Goal: Task Accomplishment & Management: Use online tool/utility

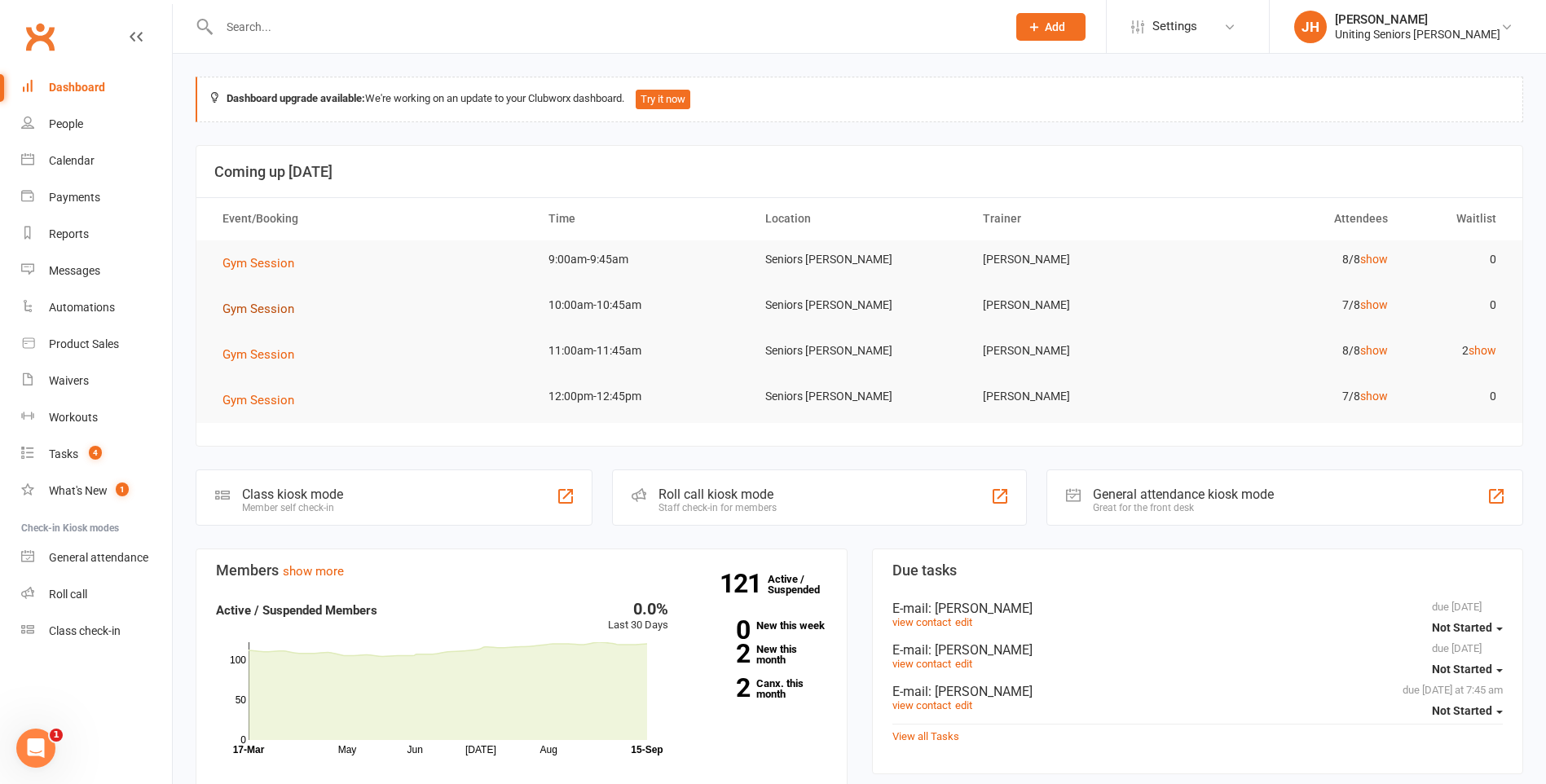
click at [263, 314] on span "Gym Session" at bounding box center [258, 308] width 72 height 15
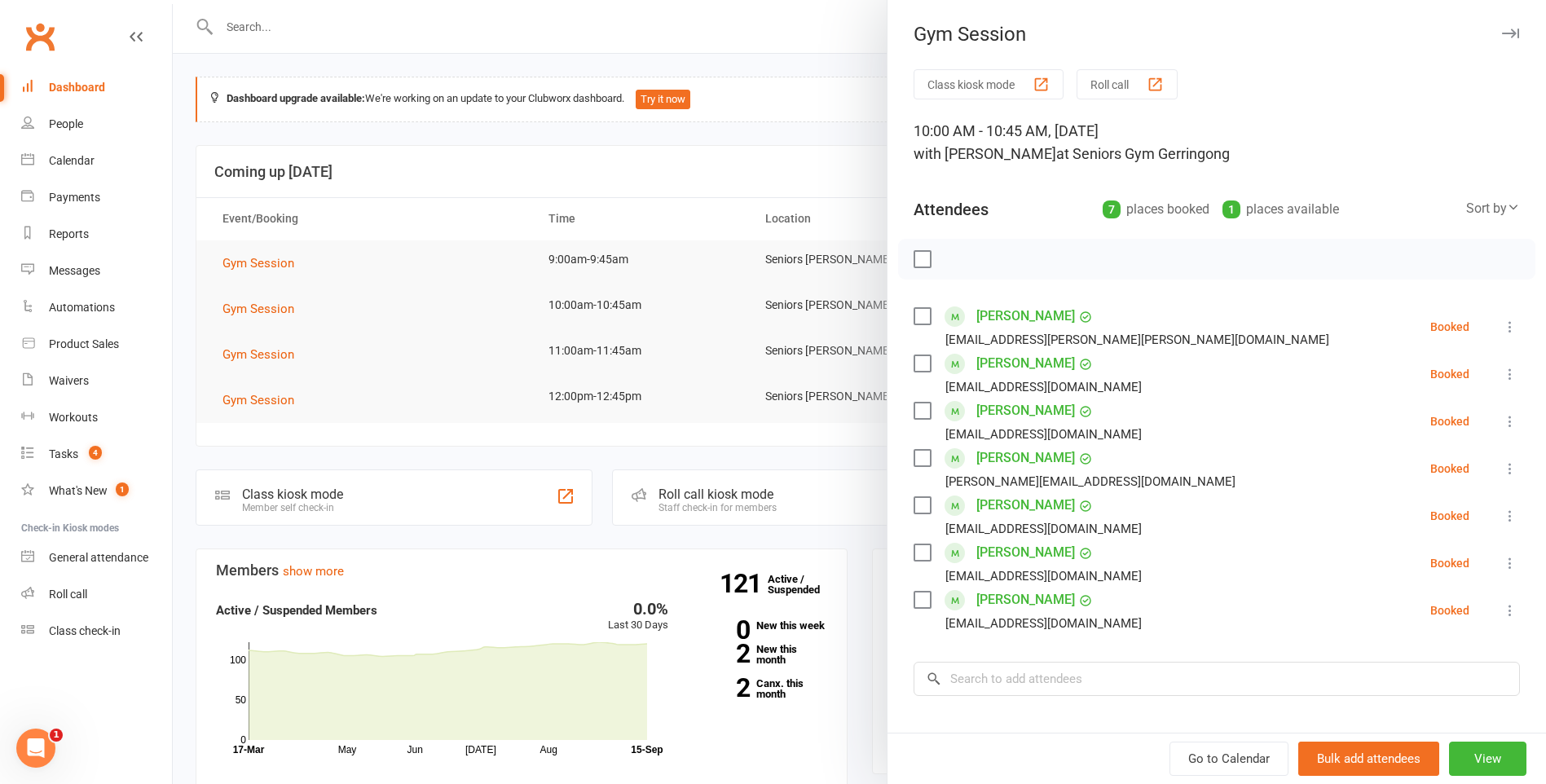
scroll to position [82, 0]
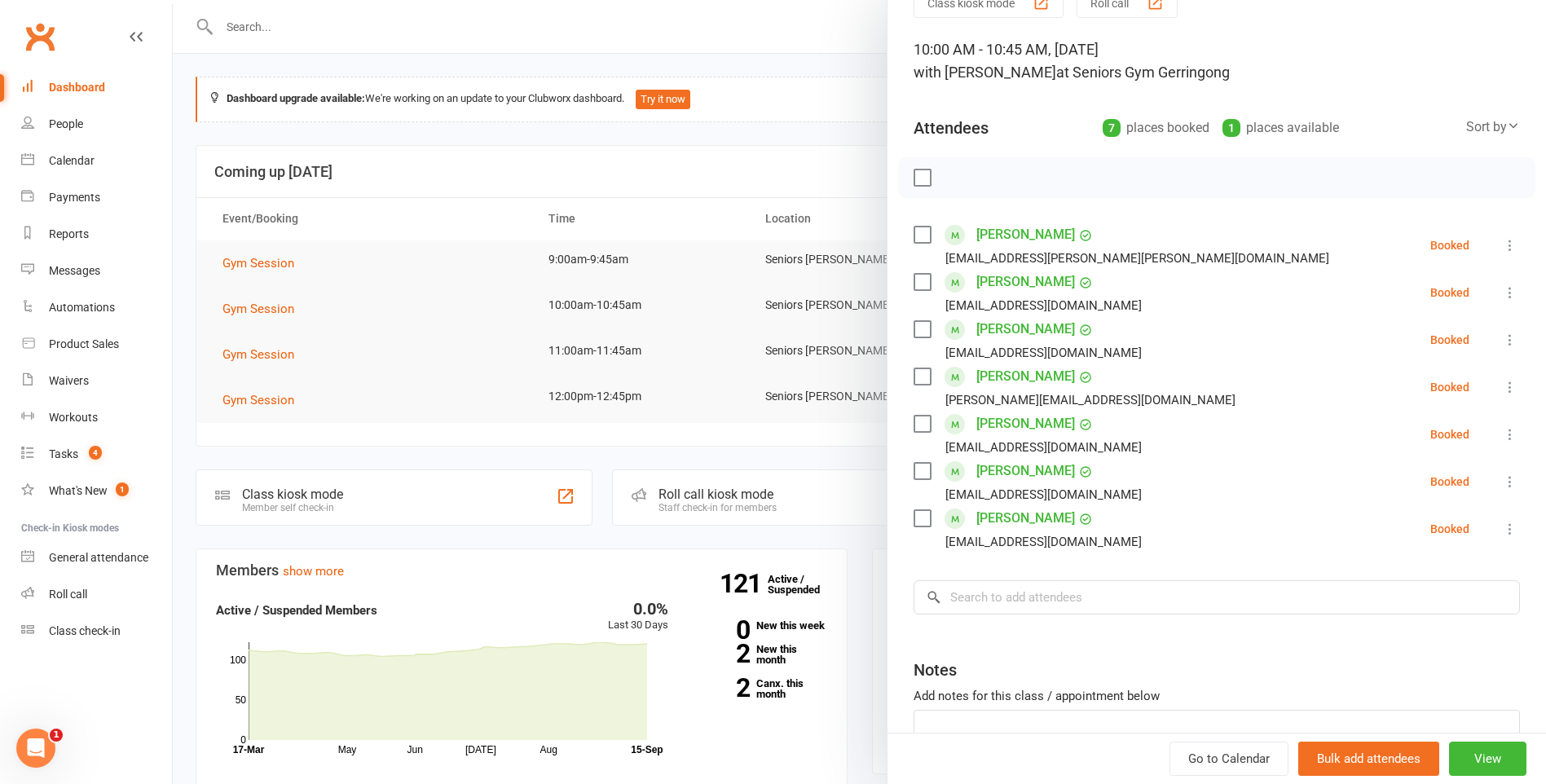
click at [690, 382] on div at bounding box center [859, 392] width 1374 height 784
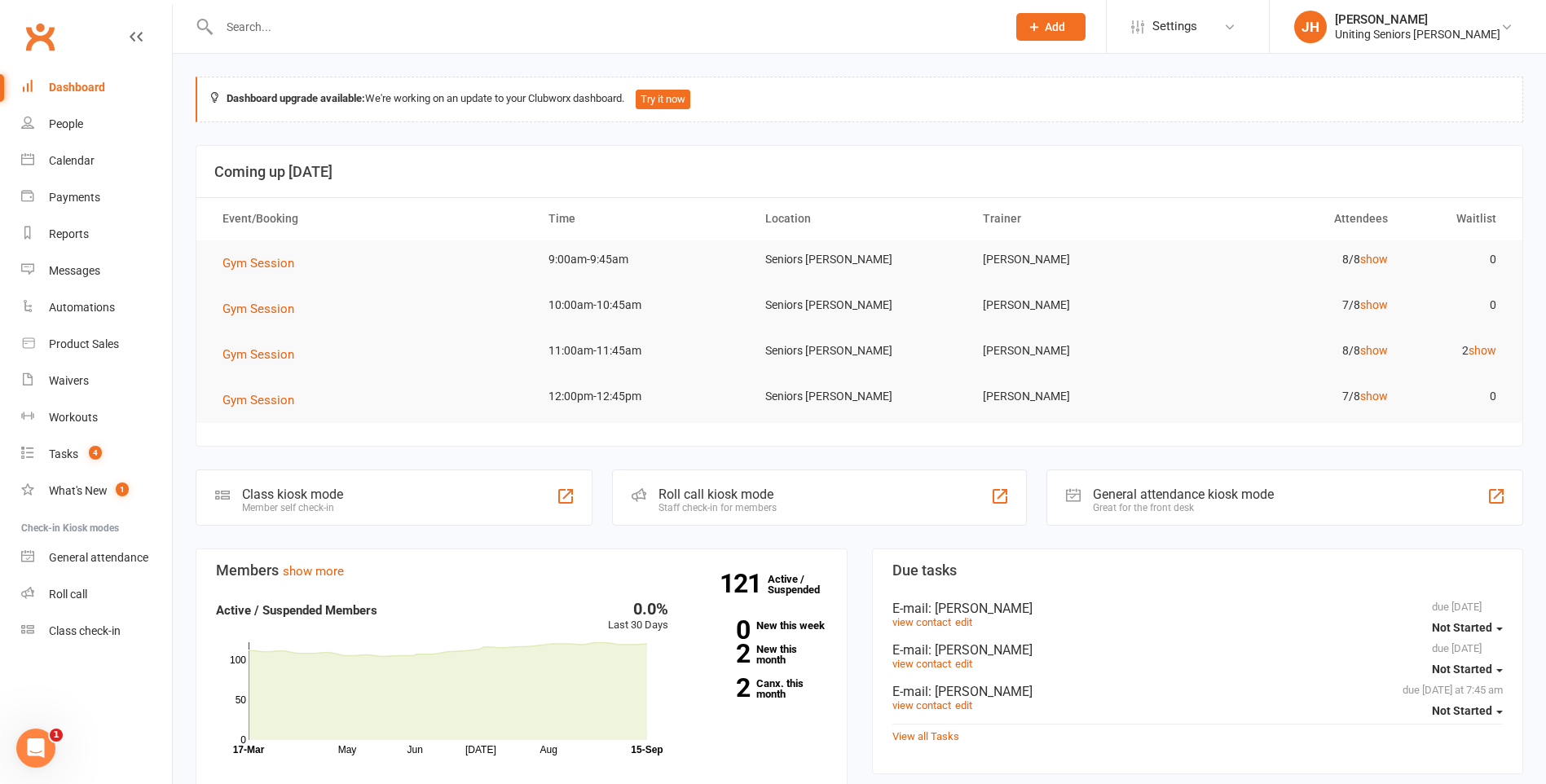
click at [248, 251] on td "Gym Session" at bounding box center [371, 263] width 326 height 46
click at [247, 257] on span "Gym Session" at bounding box center [258, 263] width 72 height 15
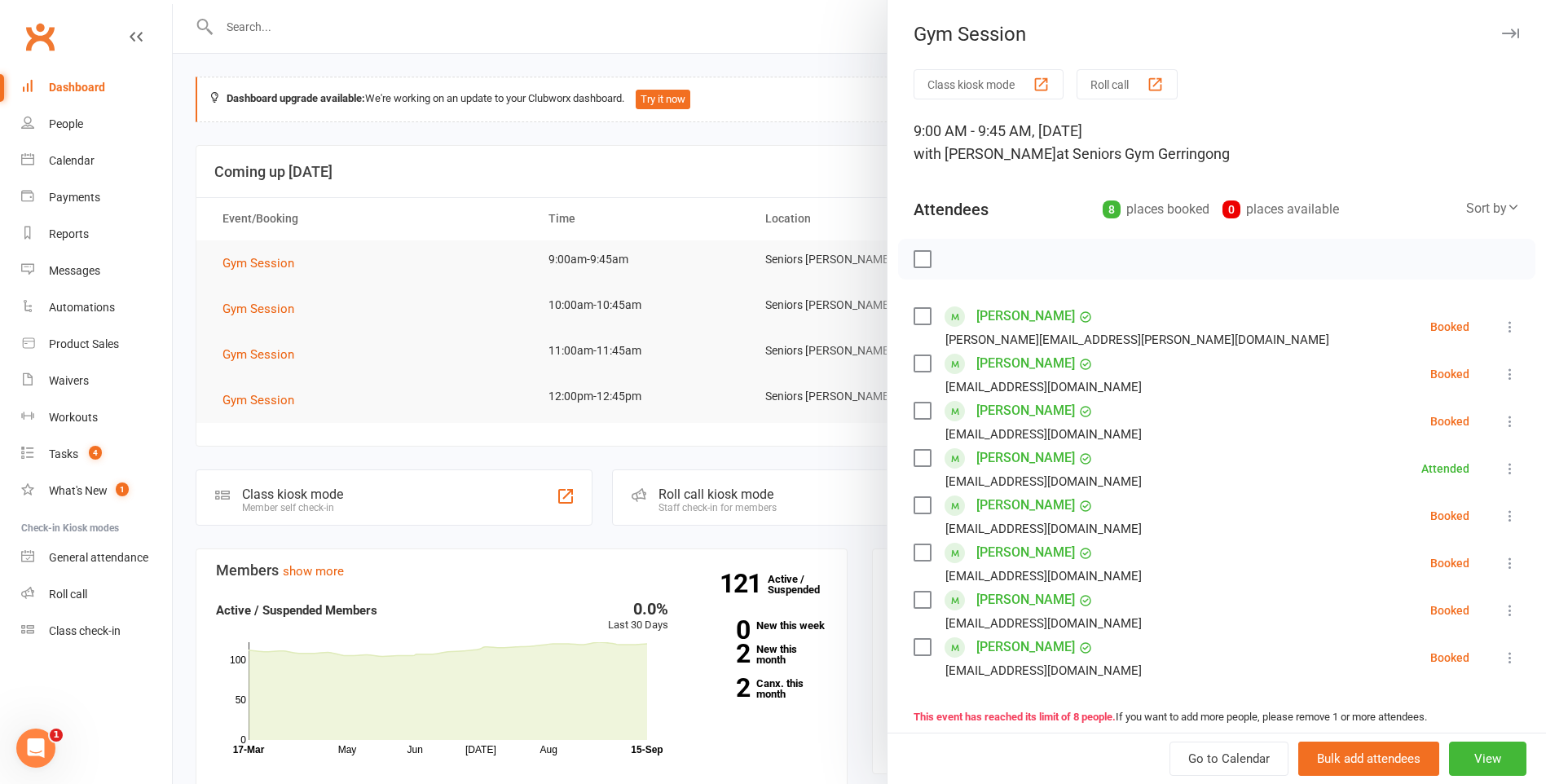
click at [1502, 328] on icon at bounding box center [1510, 327] width 16 height 16
click at [1429, 430] on link "Check in" at bounding box center [1431, 424] width 175 height 33
click at [919, 362] on label at bounding box center [921, 363] width 16 height 16
click at [919, 410] on label at bounding box center [921, 410] width 16 height 16
click at [918, 504] on label at bounding box center [921, 505] width 16 height 16
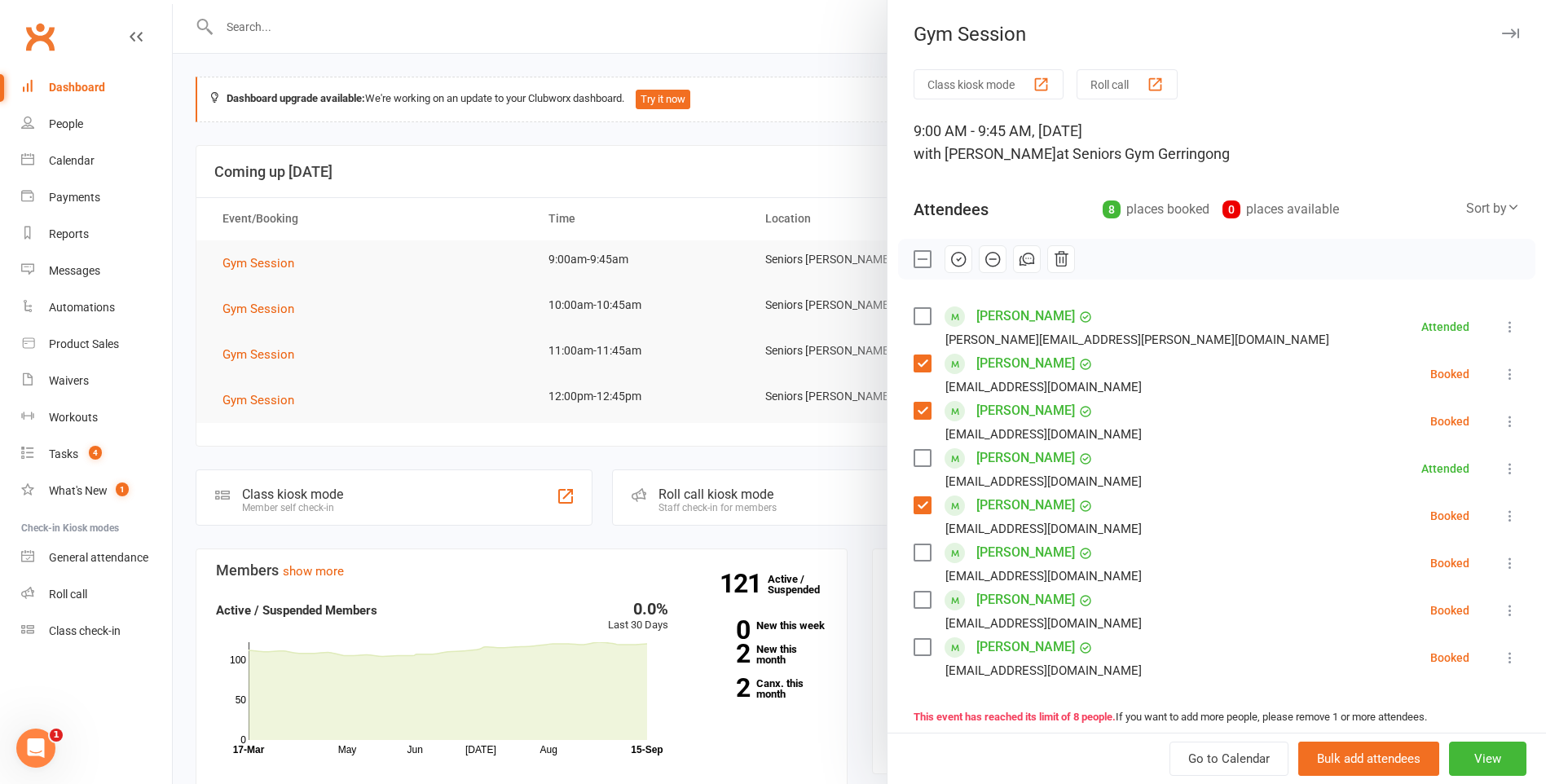
click at [920, 553] on label at bounding box center [921, 552] width 16 height 16
click at [918, 602] on label at bounding box center [921, 600] width 16 height 16
click at [918, 644] on label at bounding box center [921, 646] width 16 height 16
click at [917, 645] on label at bounding box center [921, 646] width 16 height 16
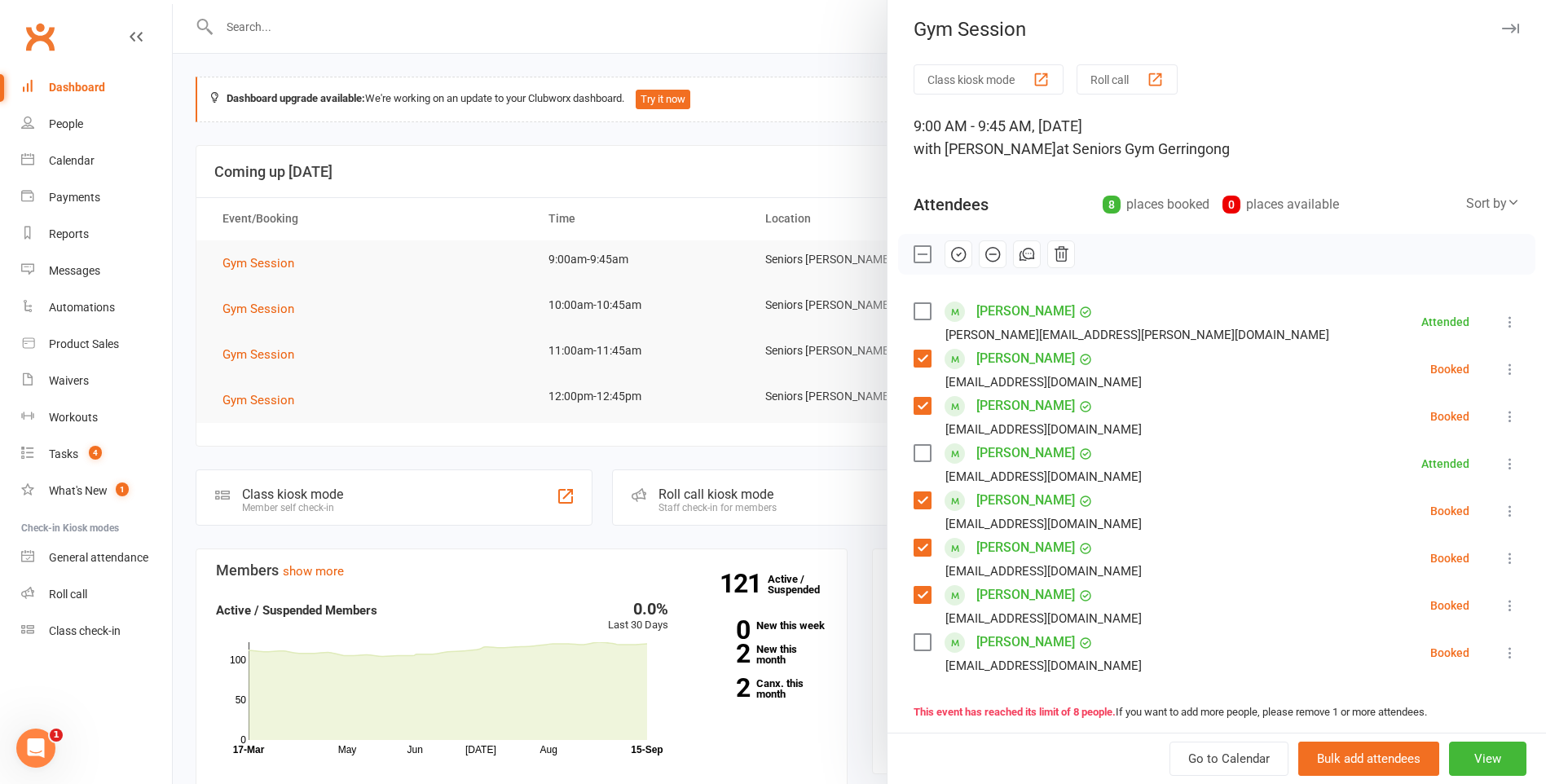
scroll to position [0, 0]
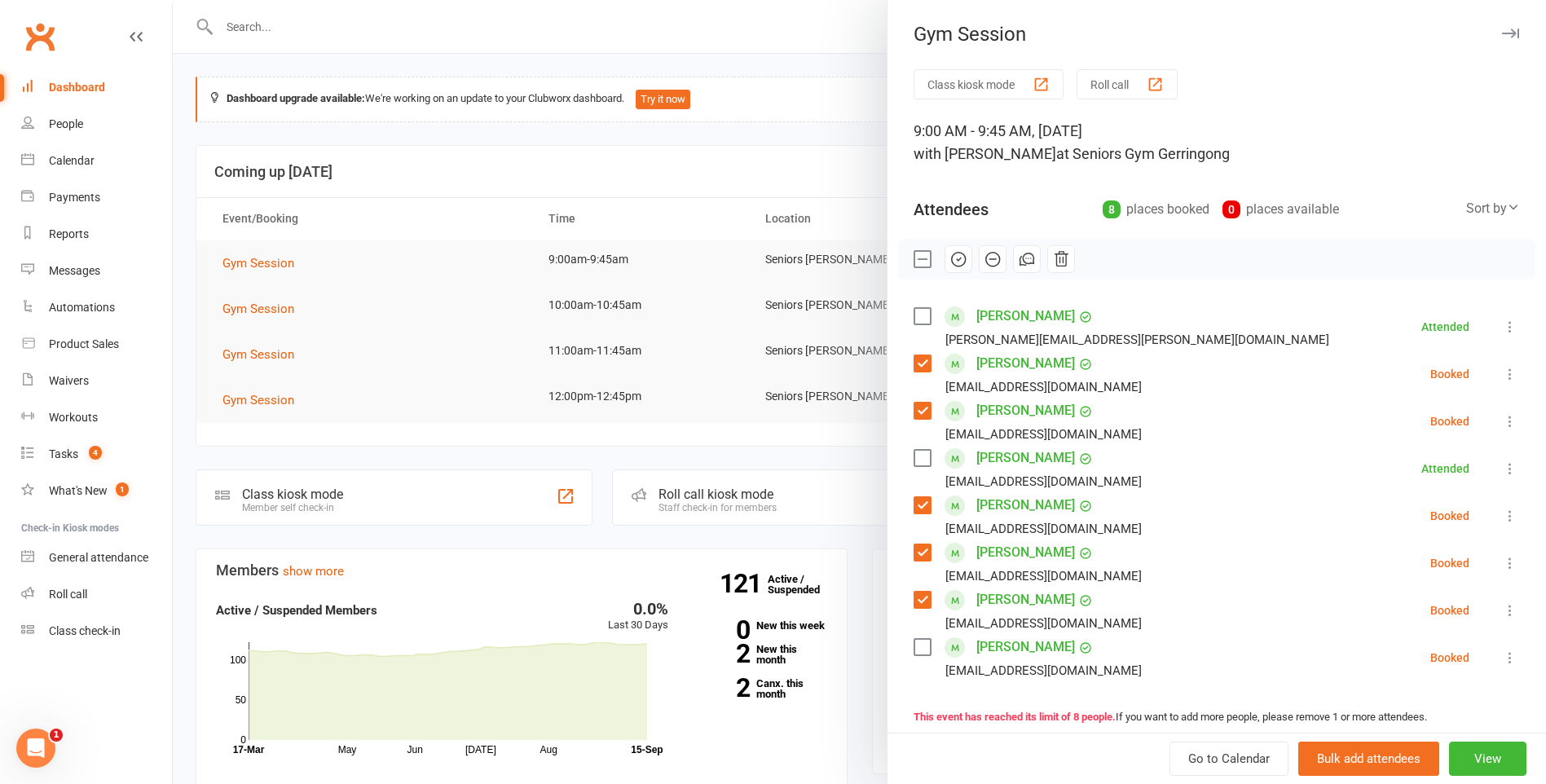
drag, startPoint x: 954, startPoint y: 262, endPoint x: 868, endPoint y: 75, distance: 205.8
click at [954, 262] on icon "button" at bounding box center [958, 258] width 18 height 18
click at [918, 451] on label at bounding box center [921, 457] width 16 height 16
click at [919, 453] on label at bounding box center [921, 457] width 16 height 16
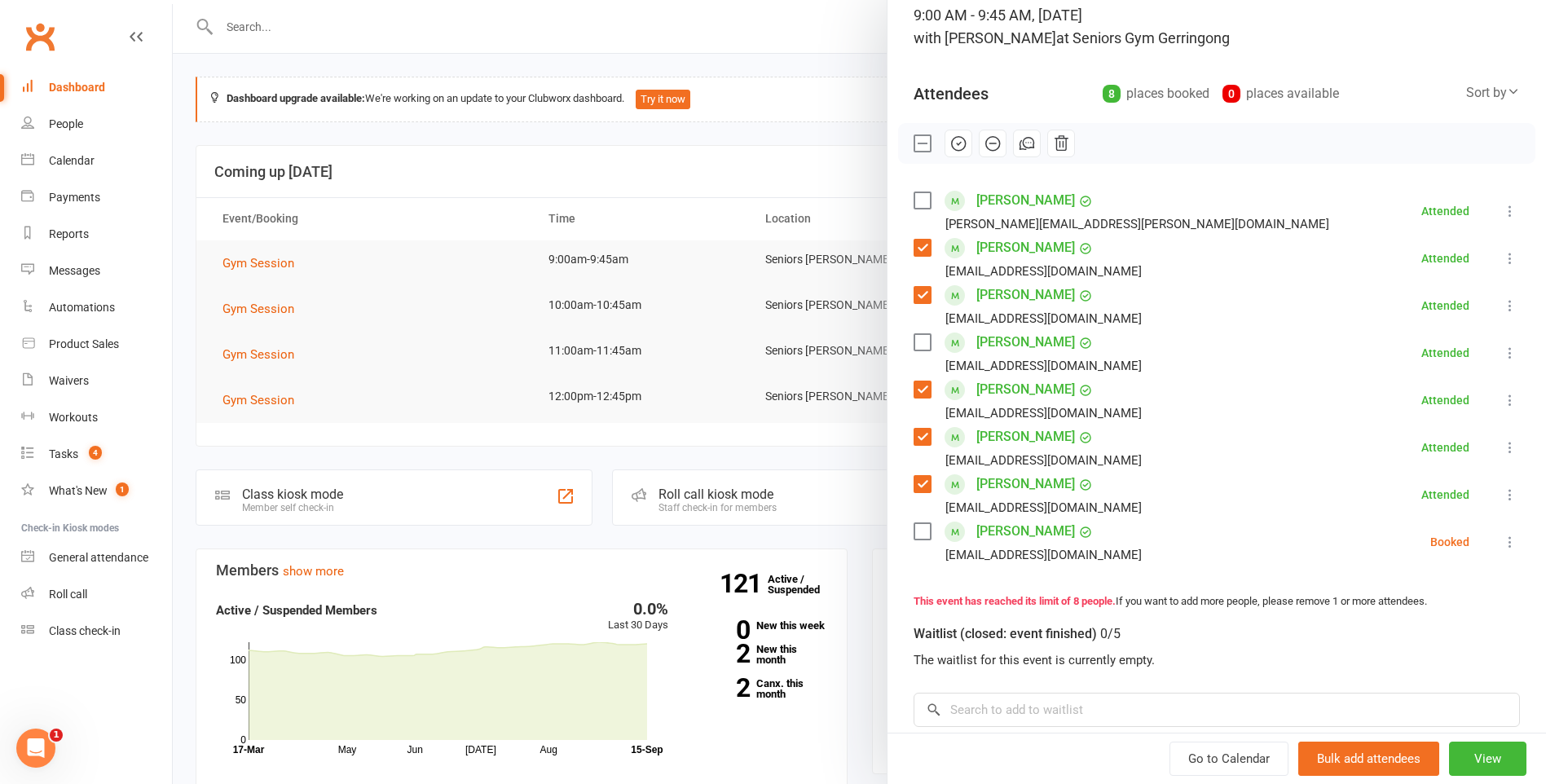
scroll to position [245, 0]
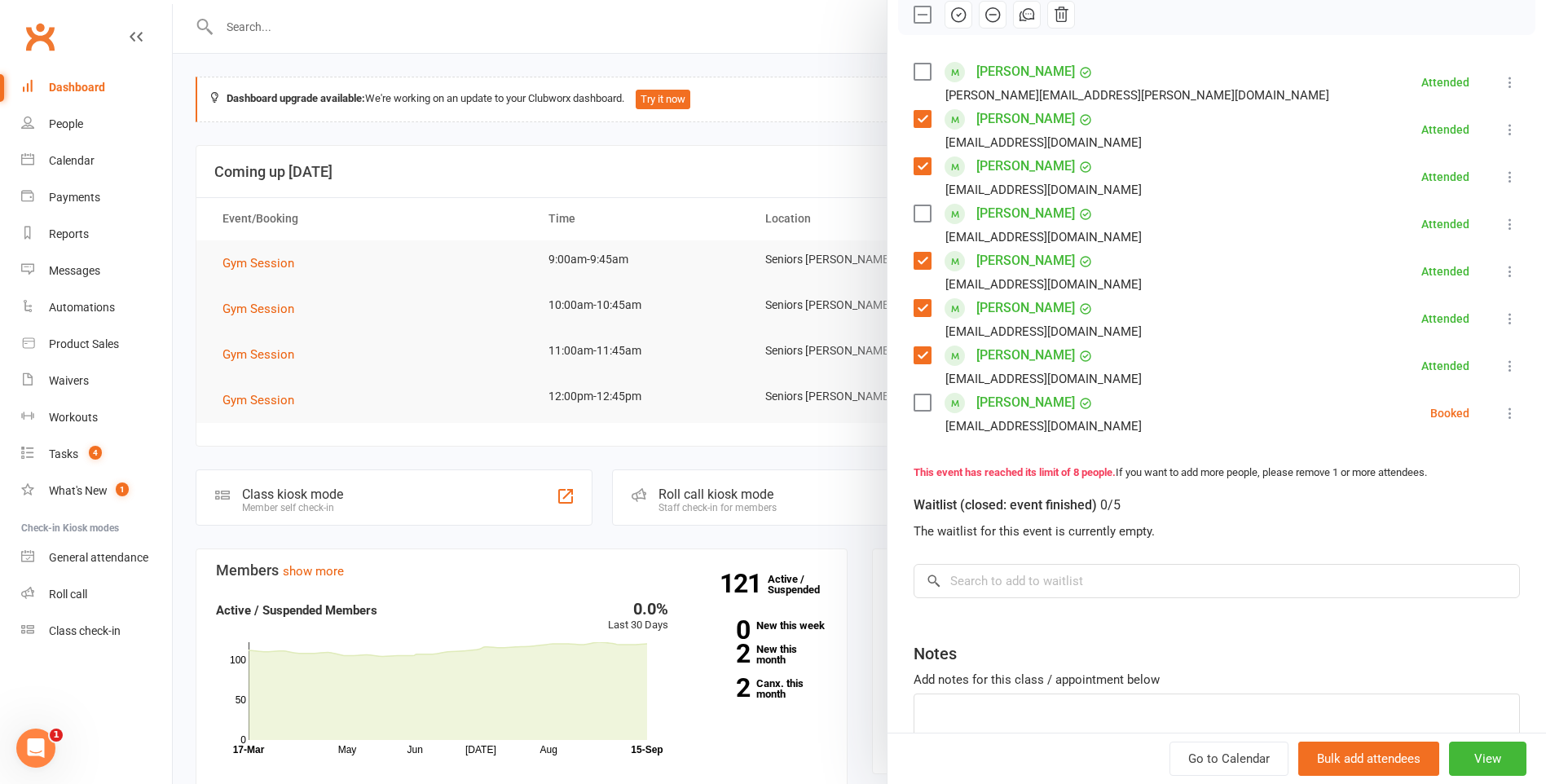
click at [1502, 413] on icon at bounding box center [1510, 413] width 16 height 16
click at [1435, 487] on link "Remove" at bounding box center [1431, 477] width 175 height 33
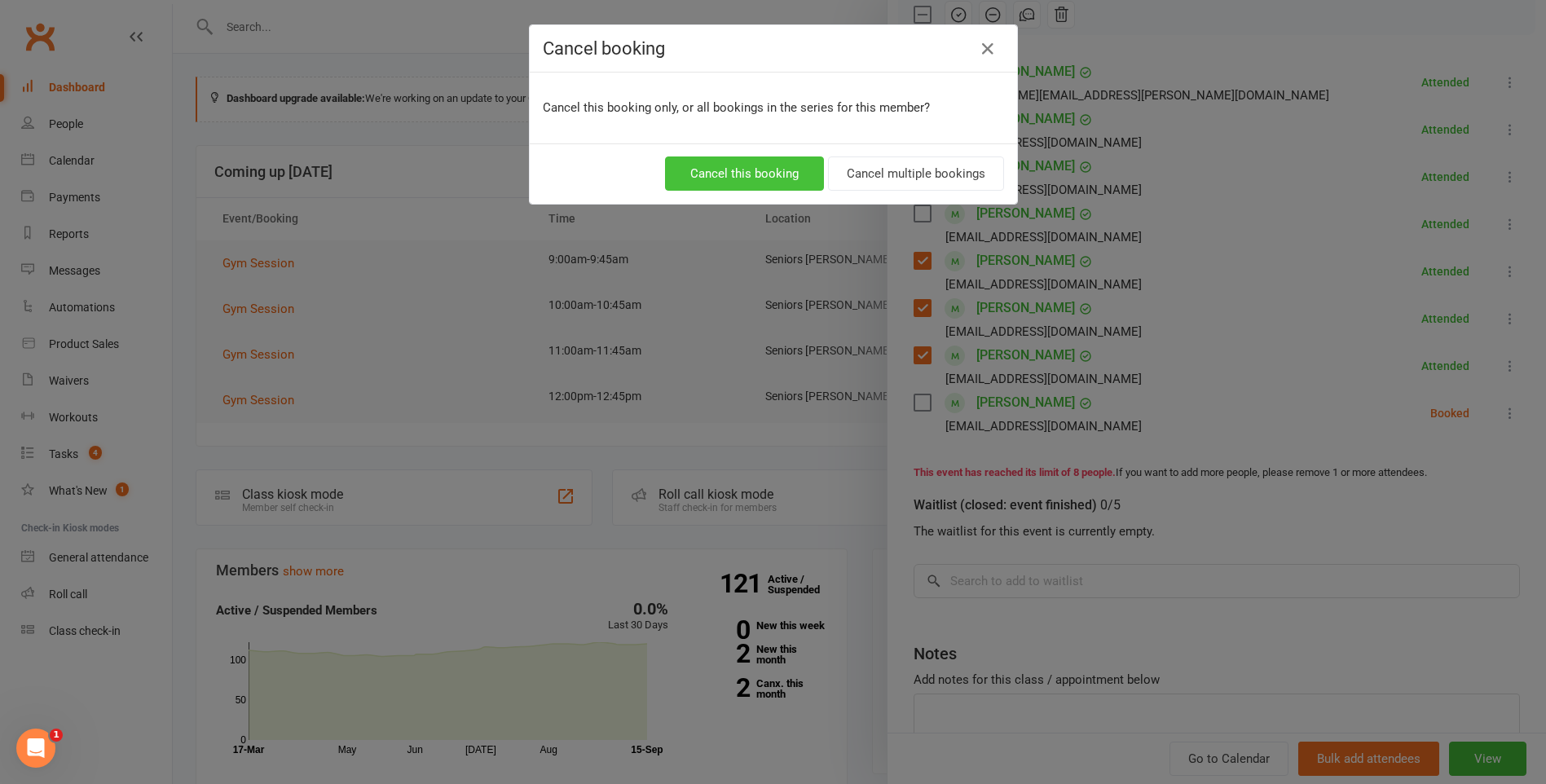
click at [782, 183] on button "Cancel this booking" at bounding box center [745, 174] width 159 height 34
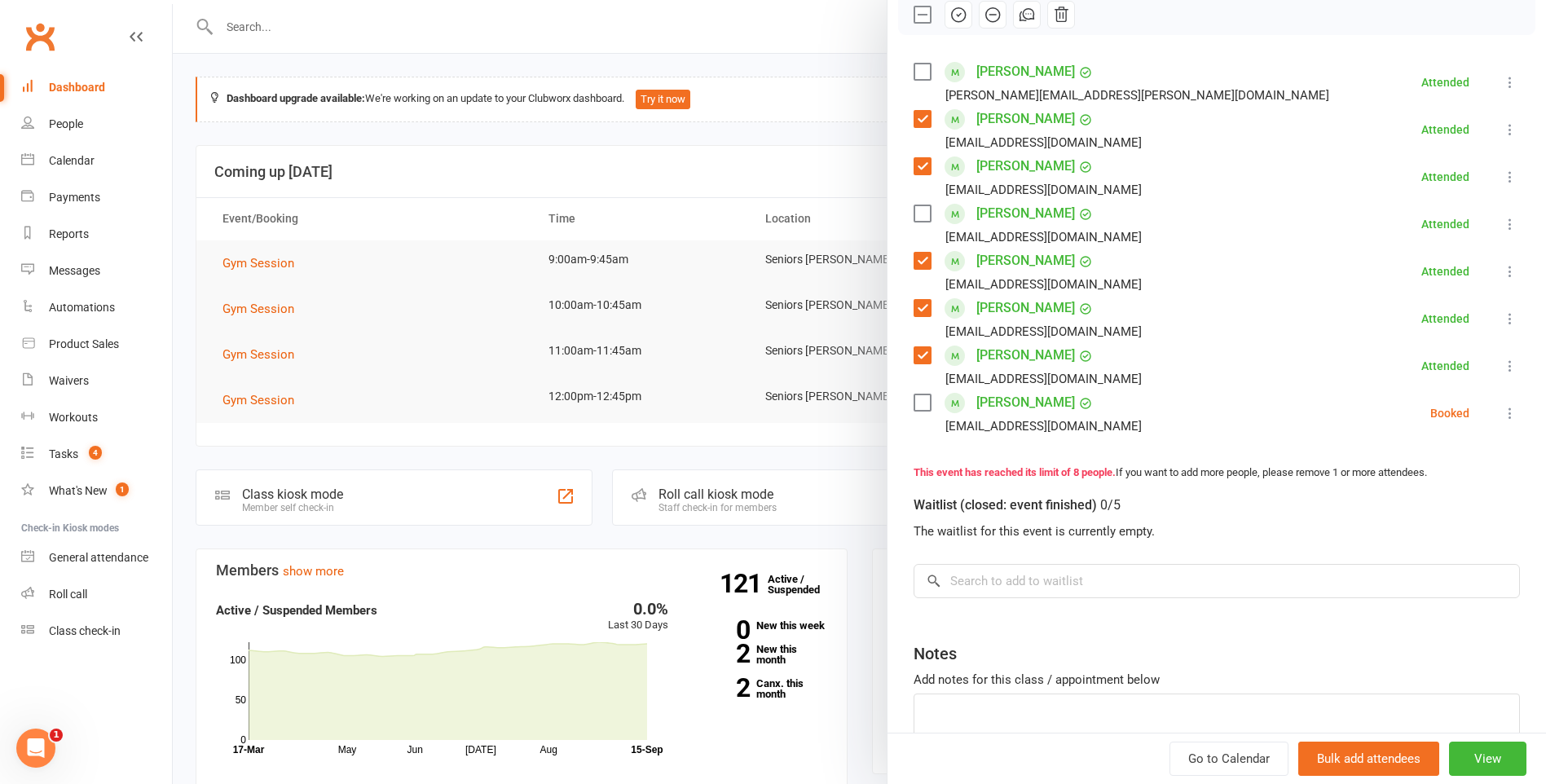
scroll to position [194, 0]
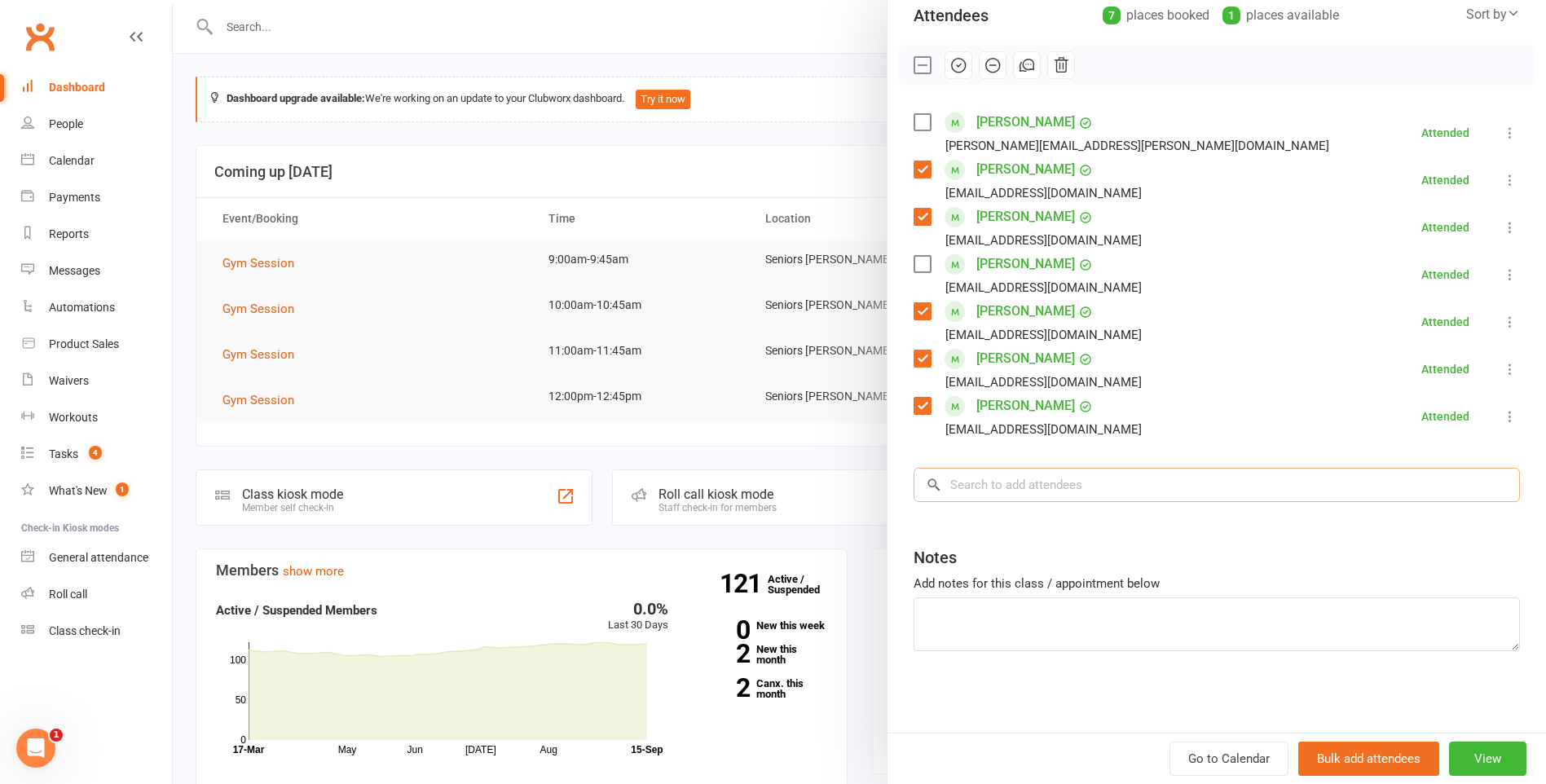
click at [975, 488] on input "search" at bounding box center [1217, 485] width 607 height 34
type input "[PERSON_NAME]"
click at [1065, 522] on span "[EMAIL_ADDRESS][DOMAIN_NAME]" at bounding box center [1121, 518] width 165 height 12
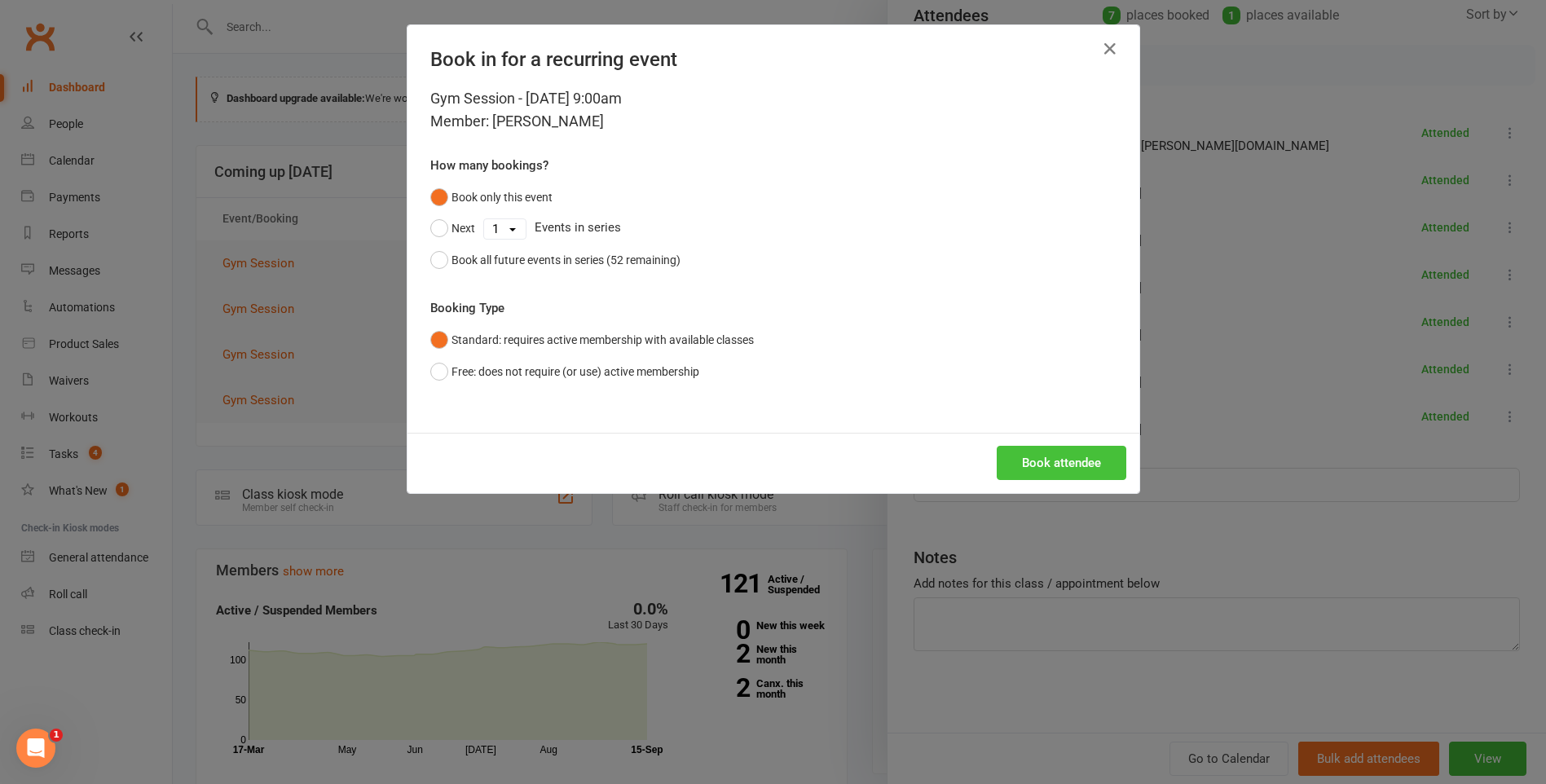
click at [1066, 470] on button "Book attendee" at bounding box center [1062, 463] width 129 height 34
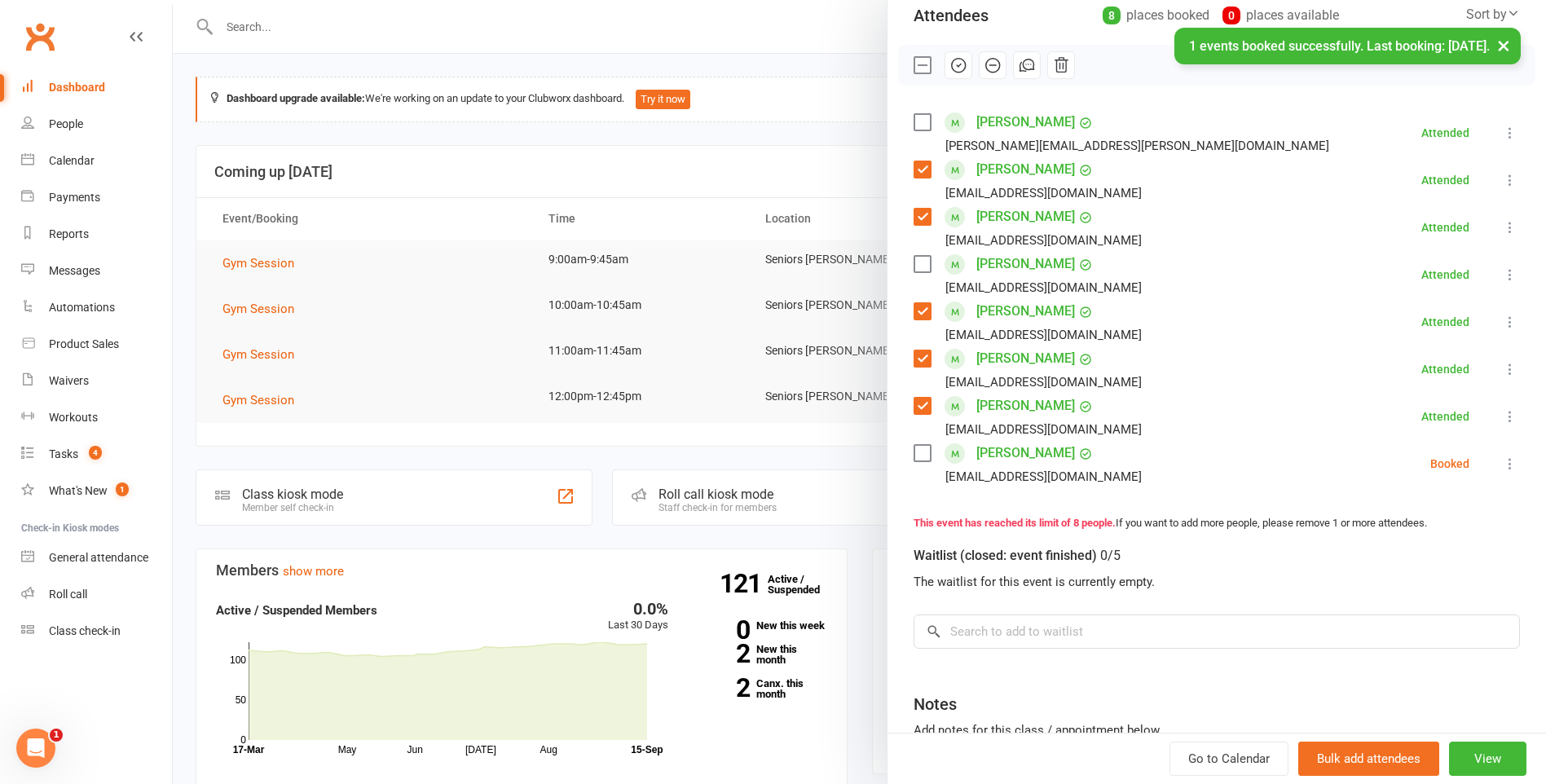
click at [1502, 458] on icon at bounding box center [1510, 464] width 16 height 16
click at [1424, 564] on link "Check in" at bounding box center [1431, 561] width 175 height 33
click at [673, 328] on div at bounding box center [859, 392] width 1374 height 784
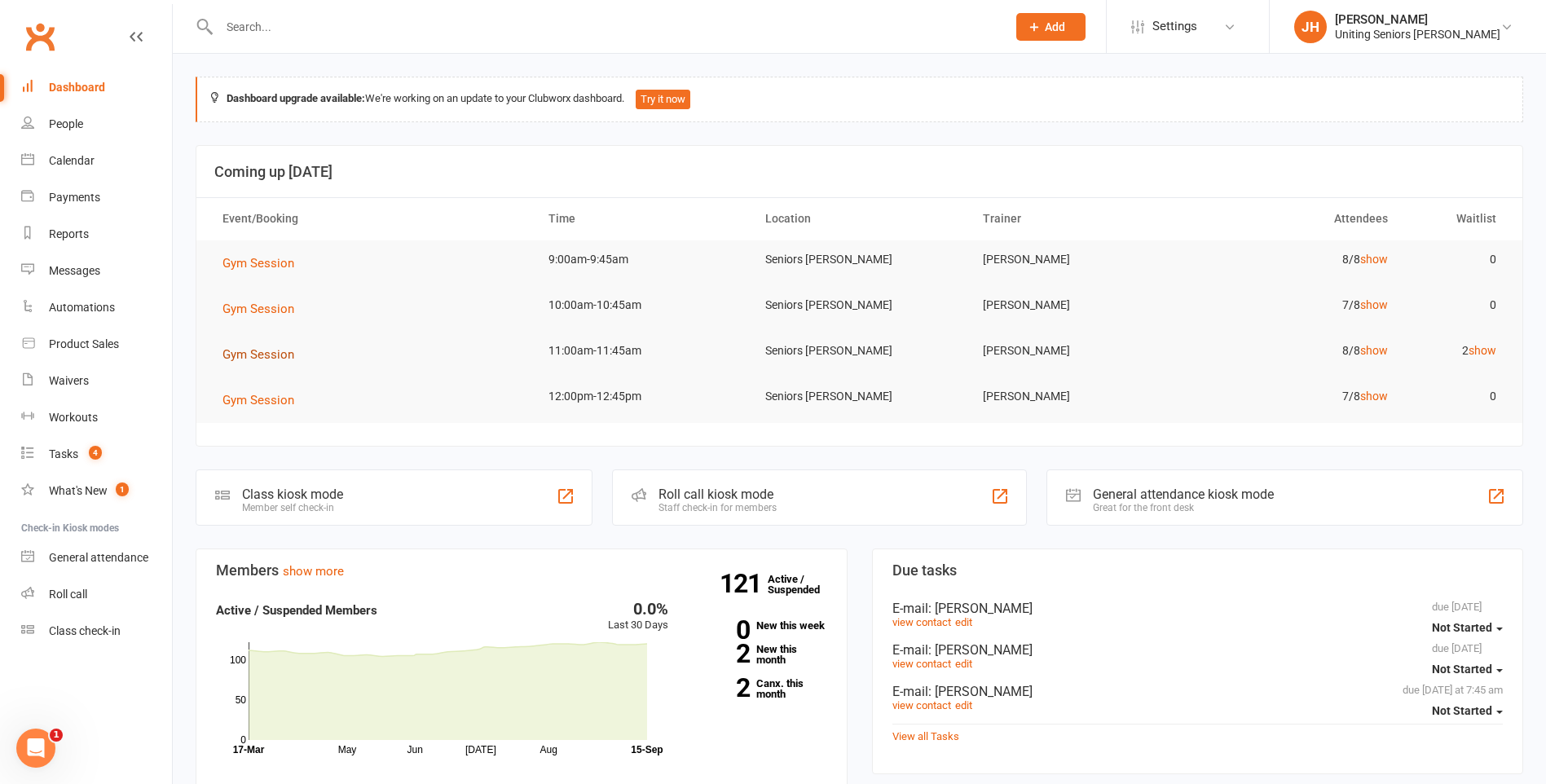
click at [240, 359] on span "Gym Session" at bounding box center [258, 354] width 72 height 15
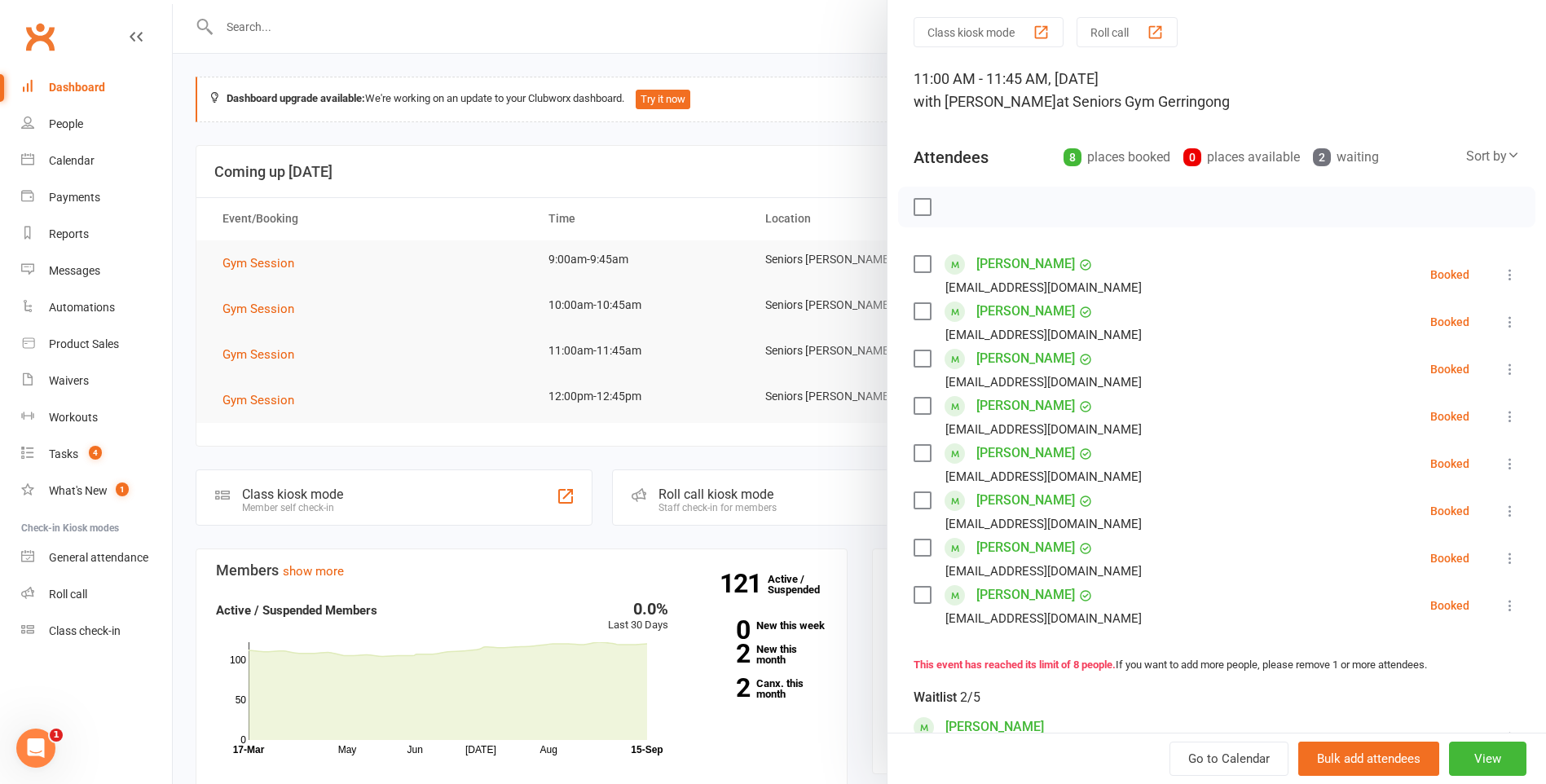
scroll to position [82, 0]
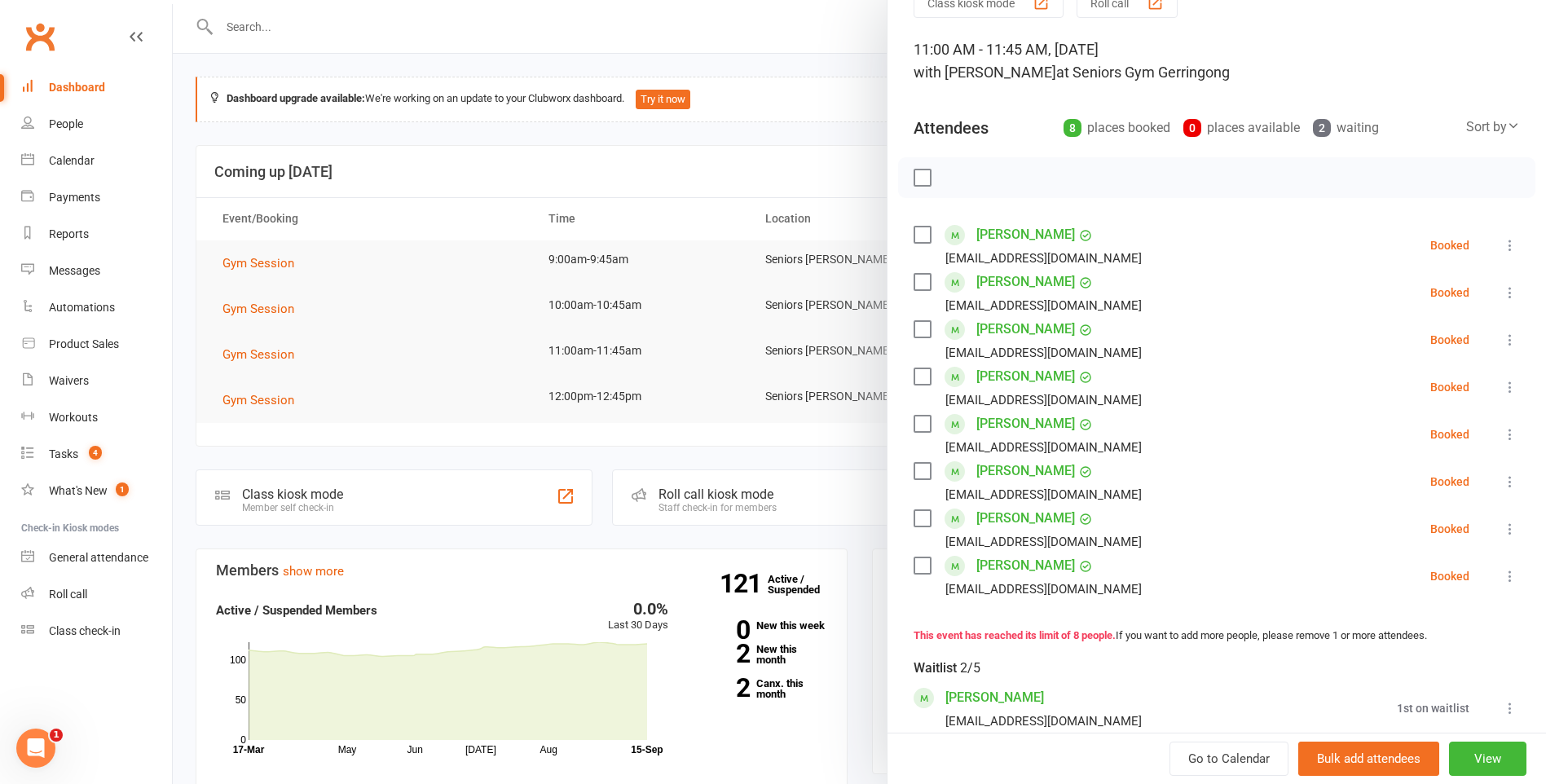
click at [708, 344] on div at bounding box center [859, 392] width 1374 height 784
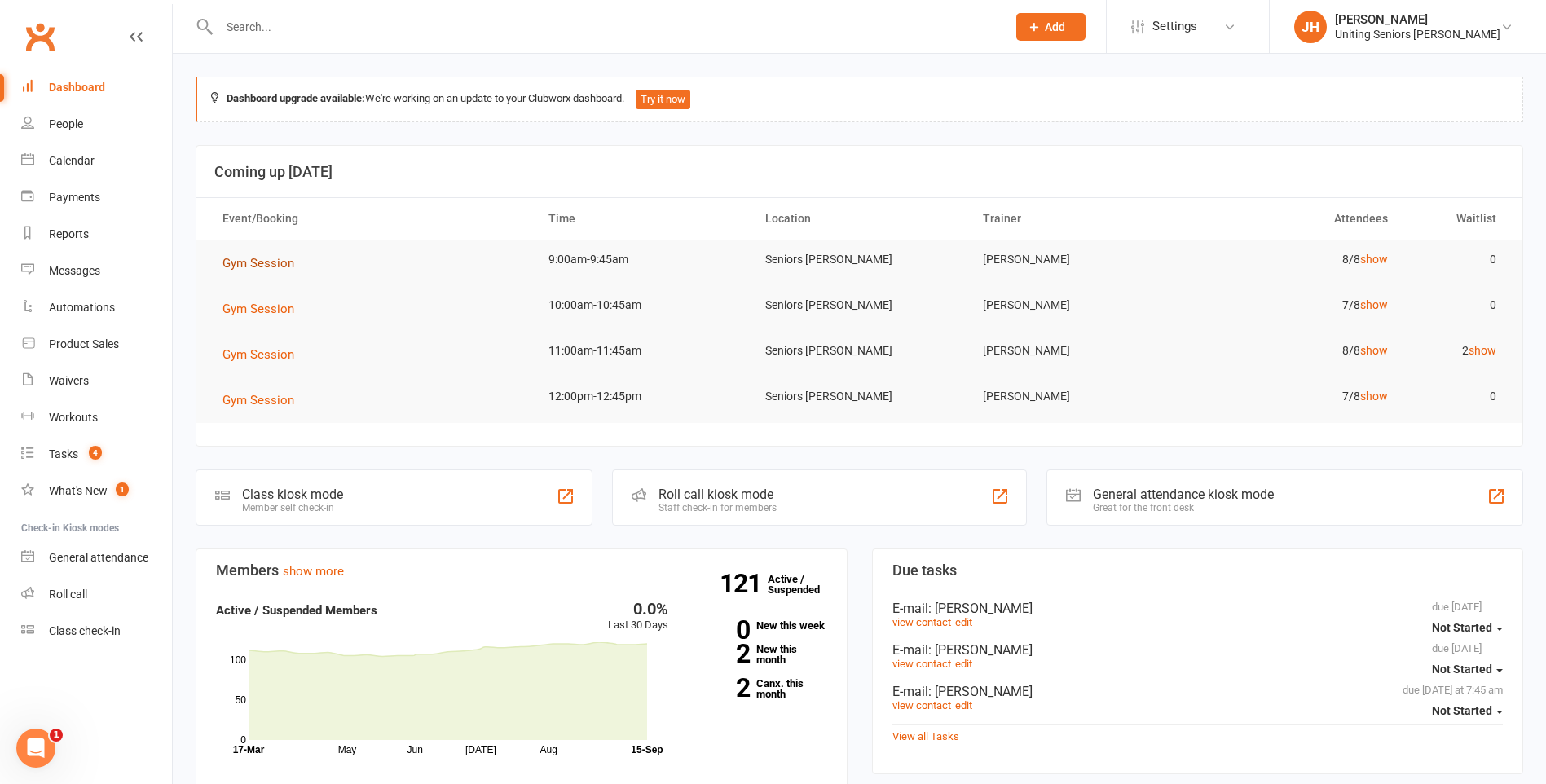
click at [277, 257] on span "Gym Session" at bounding box center [258, 263] width 72 height 15
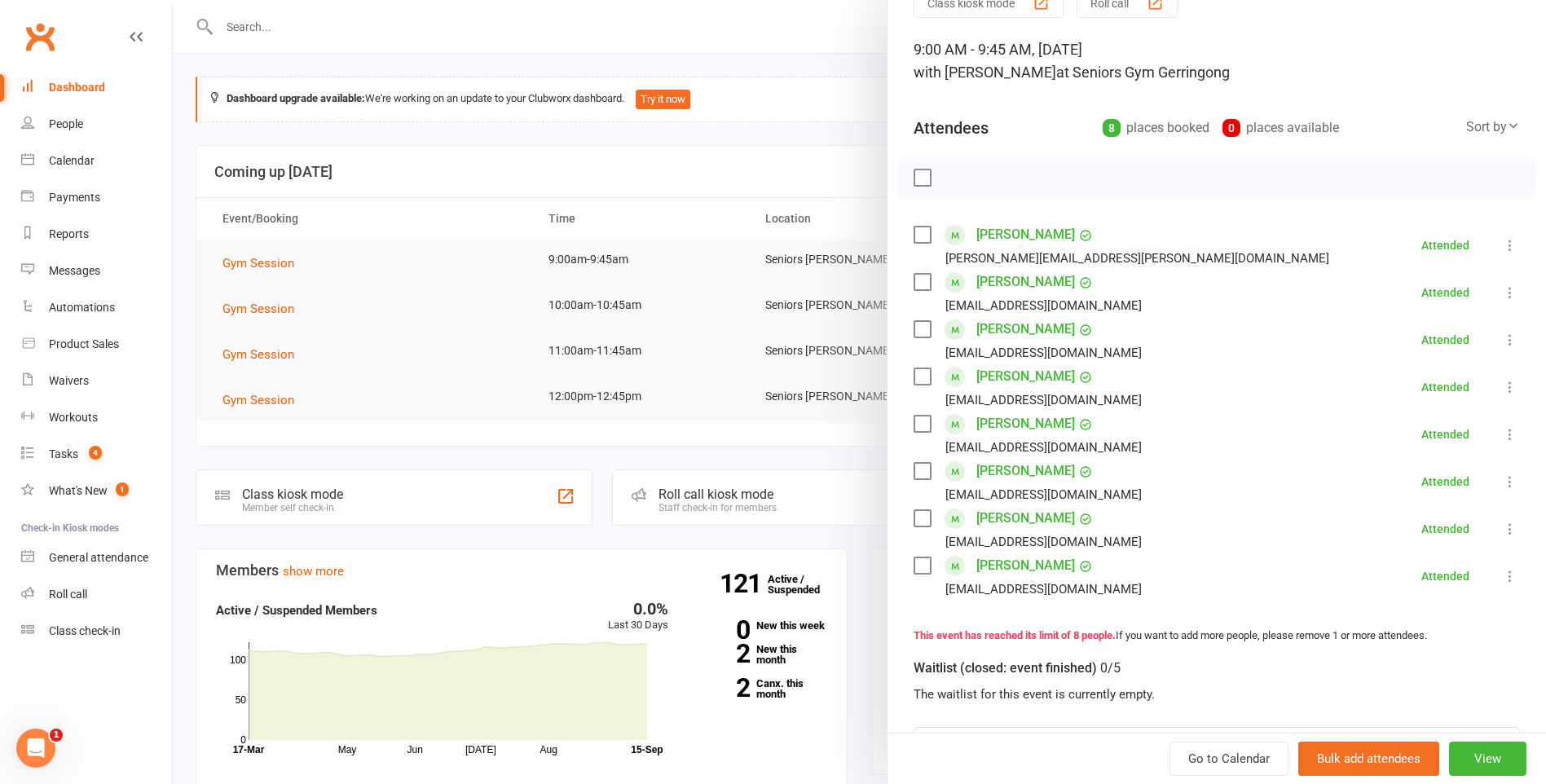
click at [595, 320] on div at bounding box center [859, 392] width 1374 height 784
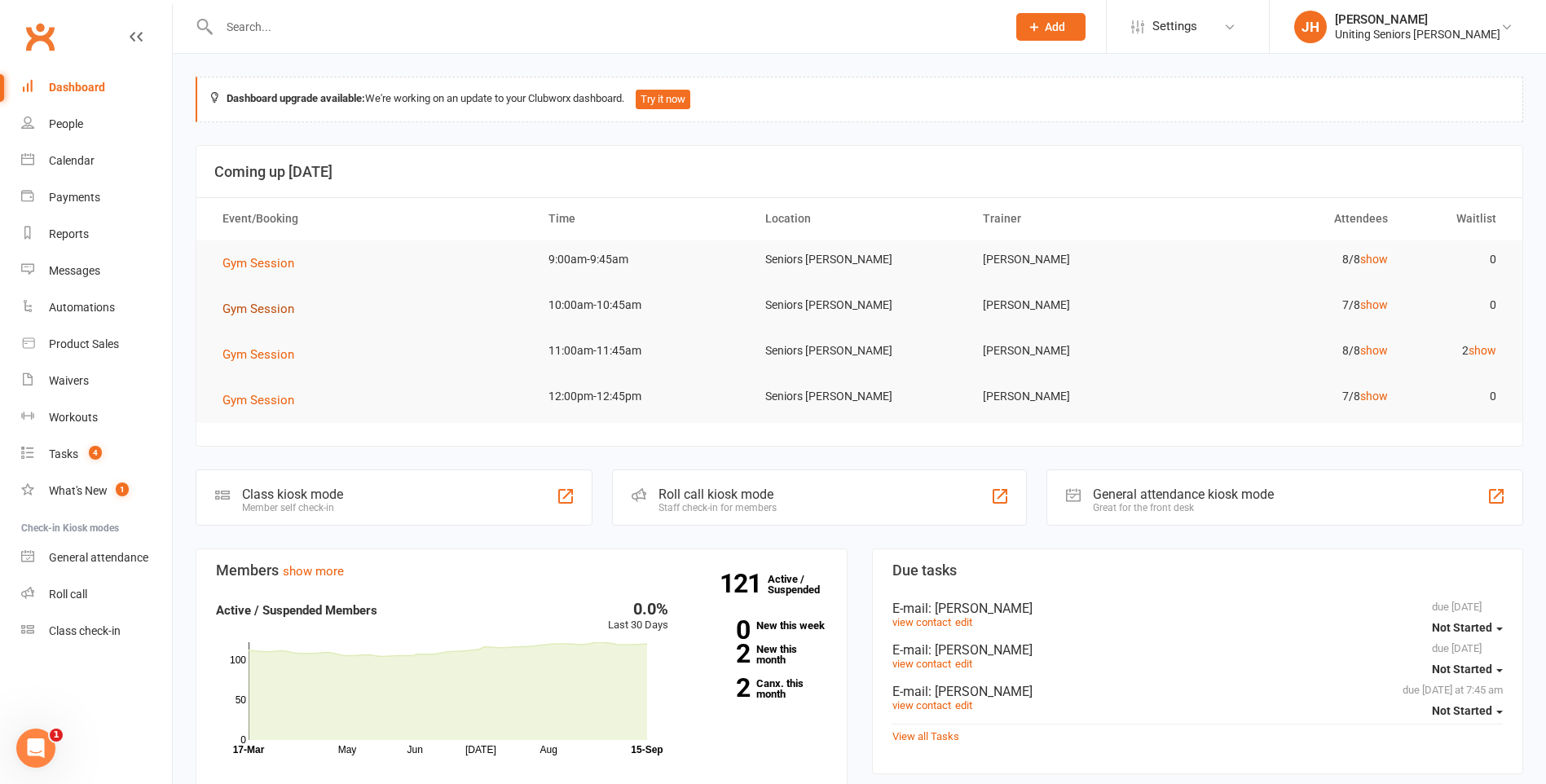
click at [266, 310] on span "Gym Session" at bounding box center [258, 308] width 72 height 15
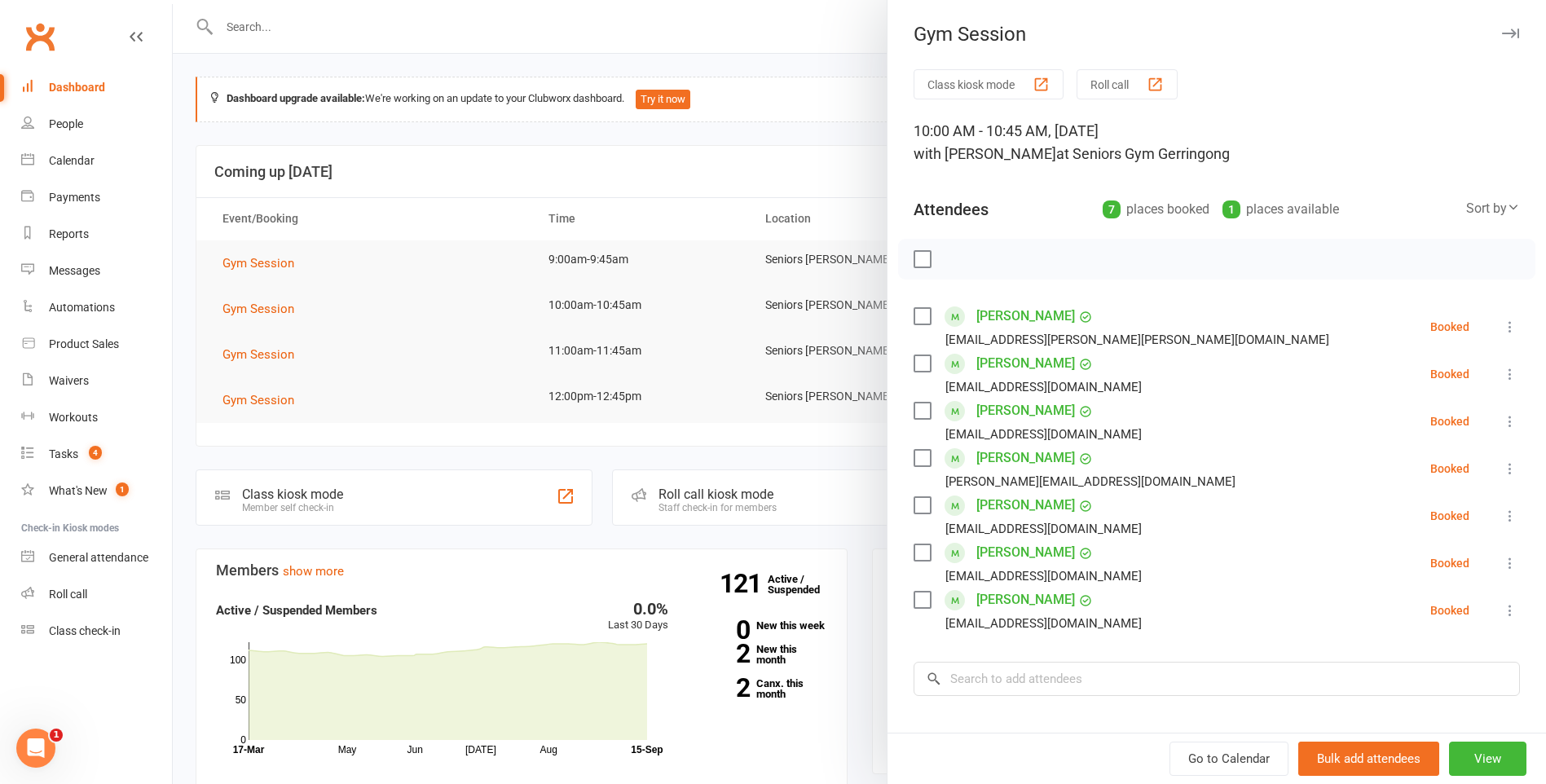
click at [1502, 603] on icon at bounding box center [1510, 610] width 16 height 16
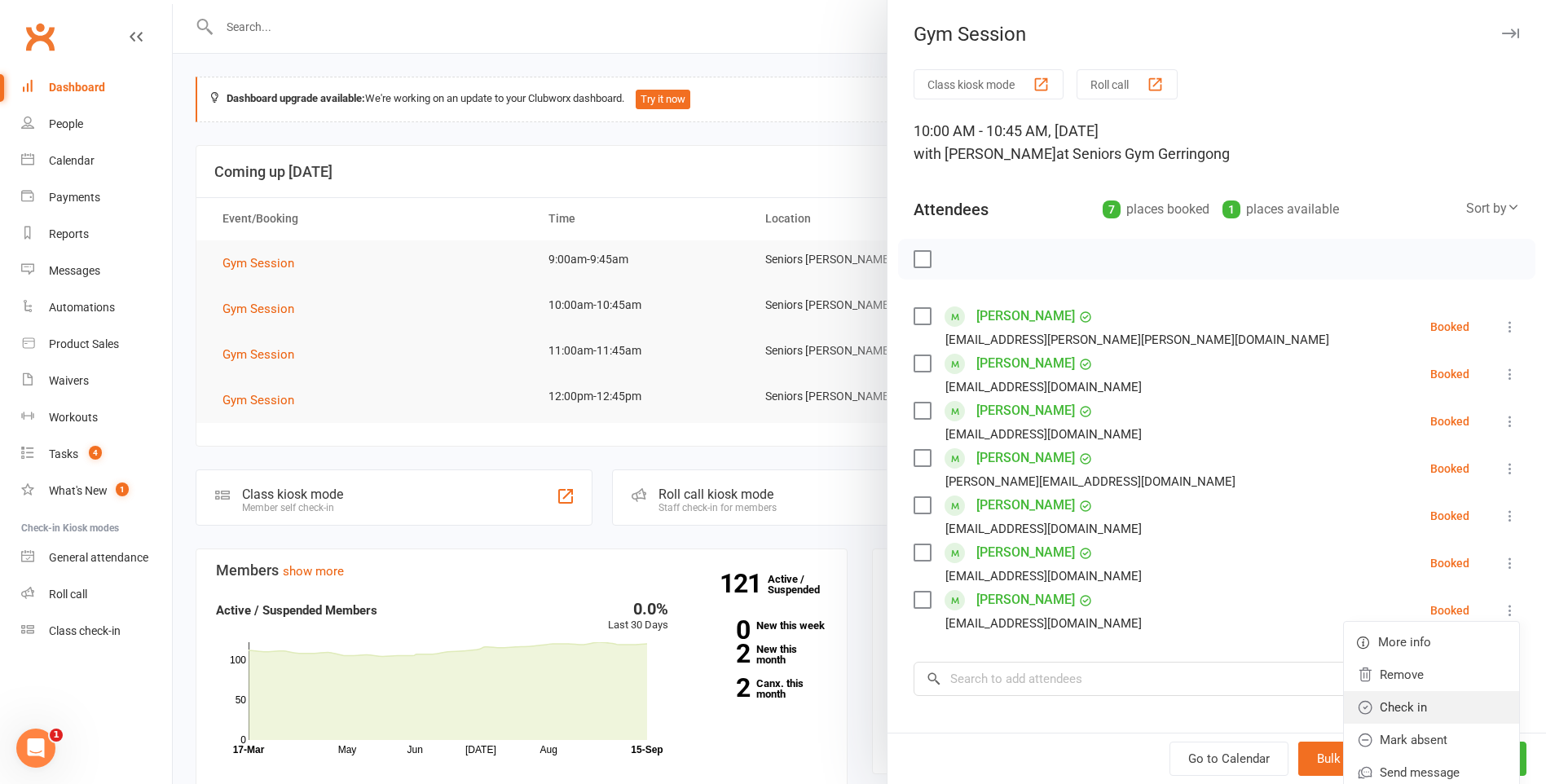
click at [1414, 700] on link "Check in" at bounding box center [1431, 707] width 175 height 33
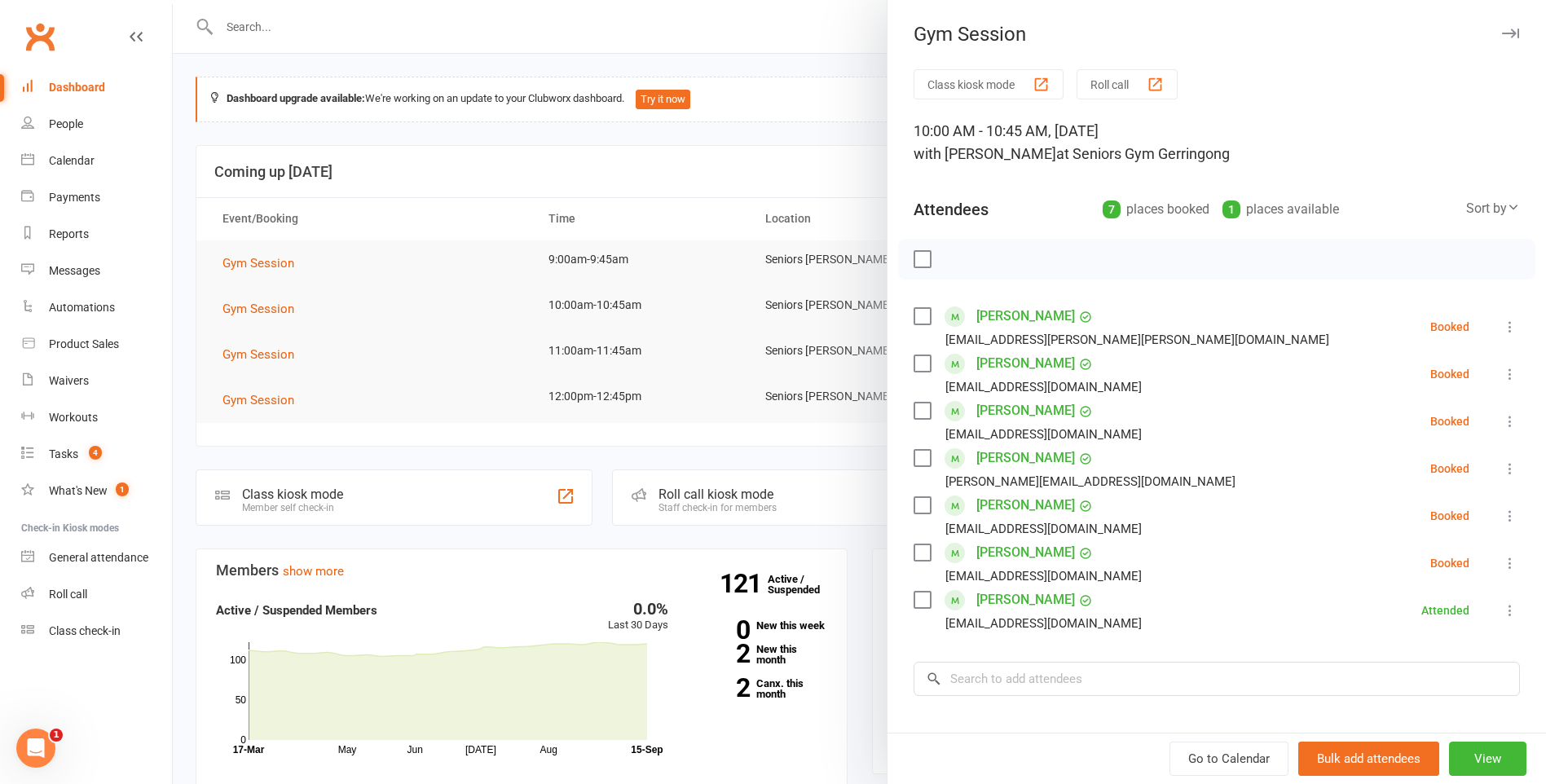
click at [1502, 566] on icon at bounding box center [1510, 563] width 16 height 16
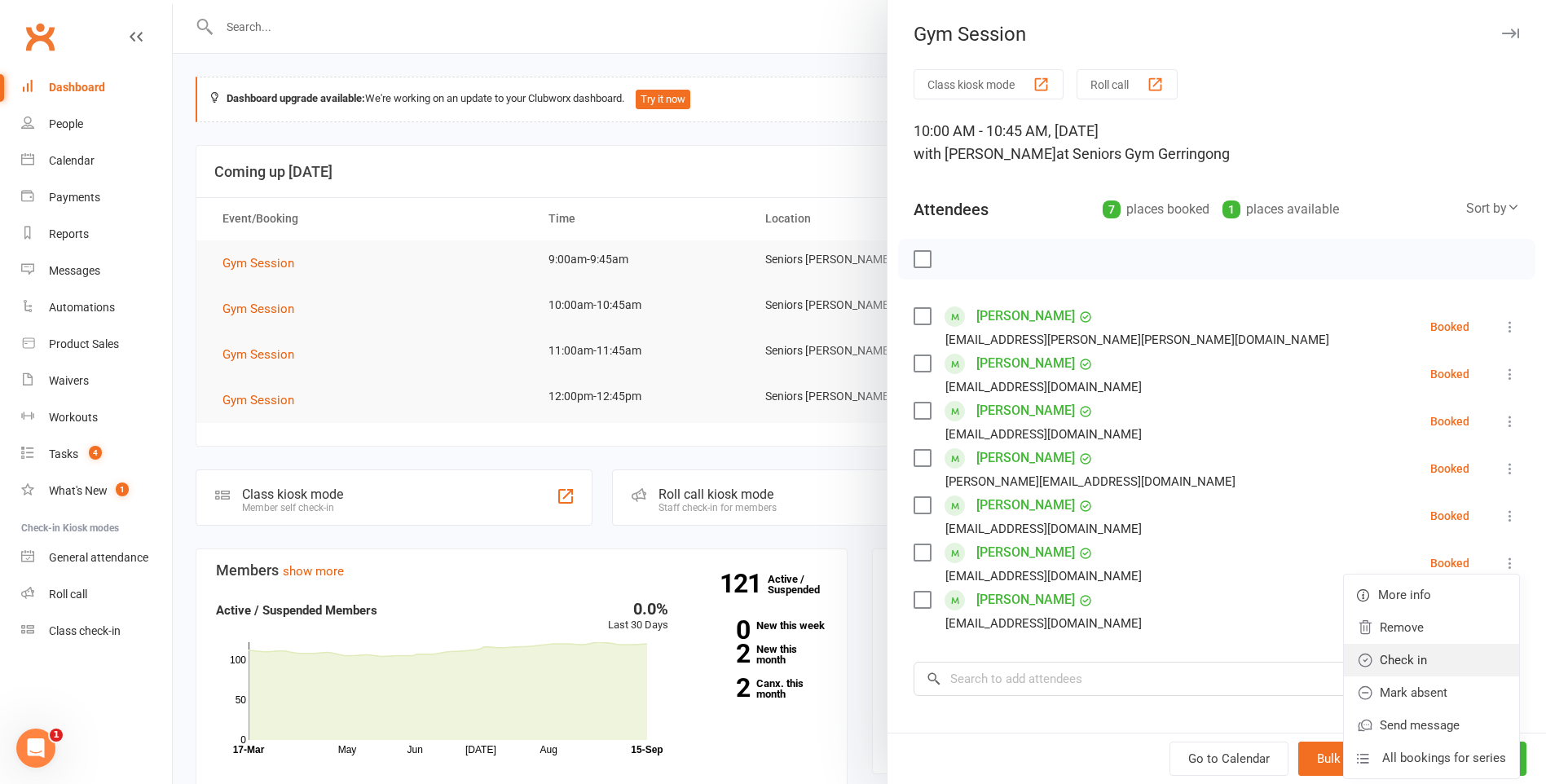
click at [1454, 667] on link "Check in" at bounding box center [1431, 660] width 175 height 33
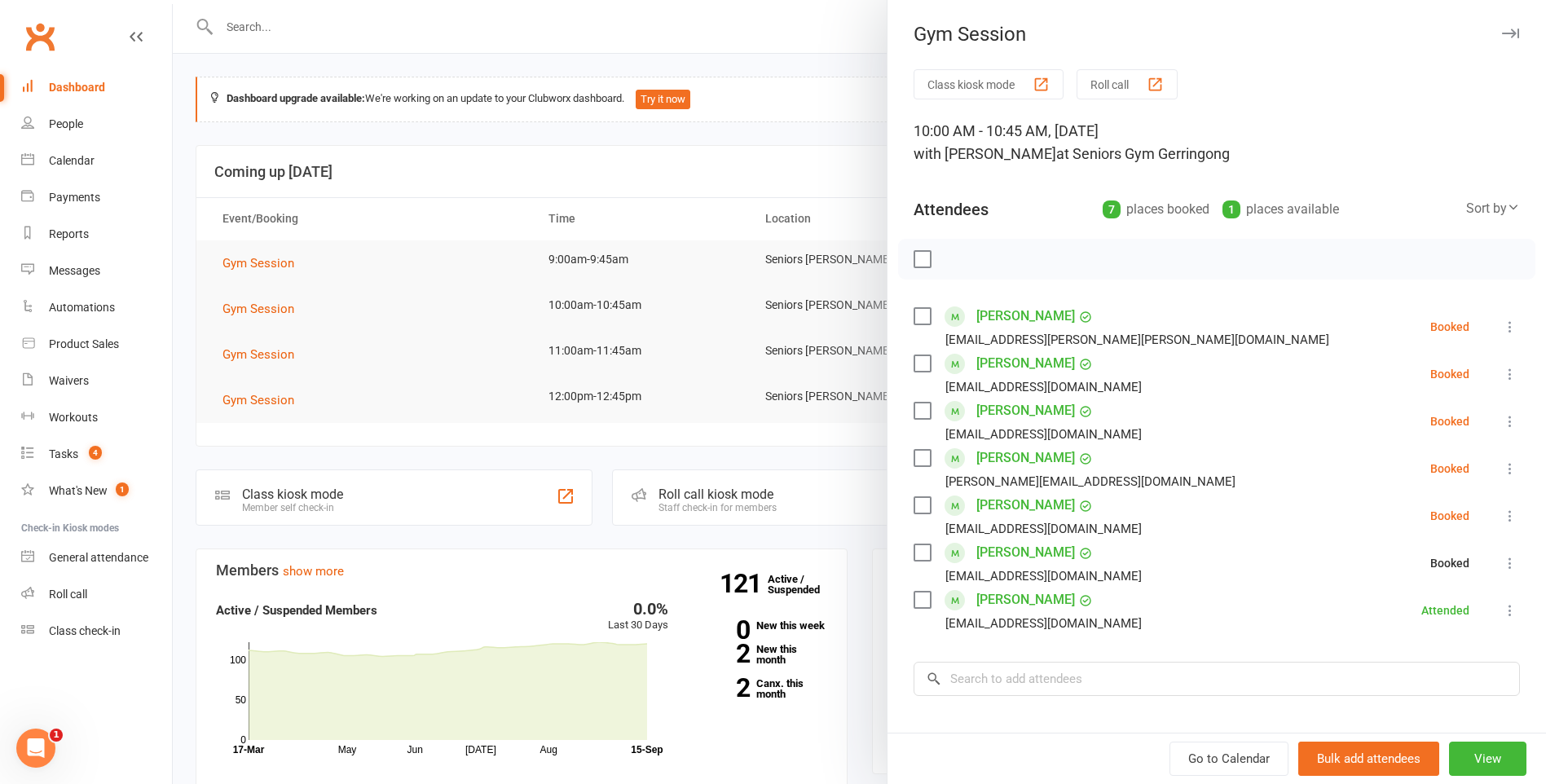
click at [1502, 519] on icon at bounding box center [1510, 515] width 16 height 16
click at [1441, 607] on link "Check in" at bounding box center [1431, 613] width 175 height 33
click at [1502, 376] on icon at bounding box center [1510, 374] width 16 height 16
click at [1463, 476] on link "Check in" at bounding box center [1431, 471] width 175 height 33
click at [464, 353] on div at bounding box center [859, 392] width 1374 height 784
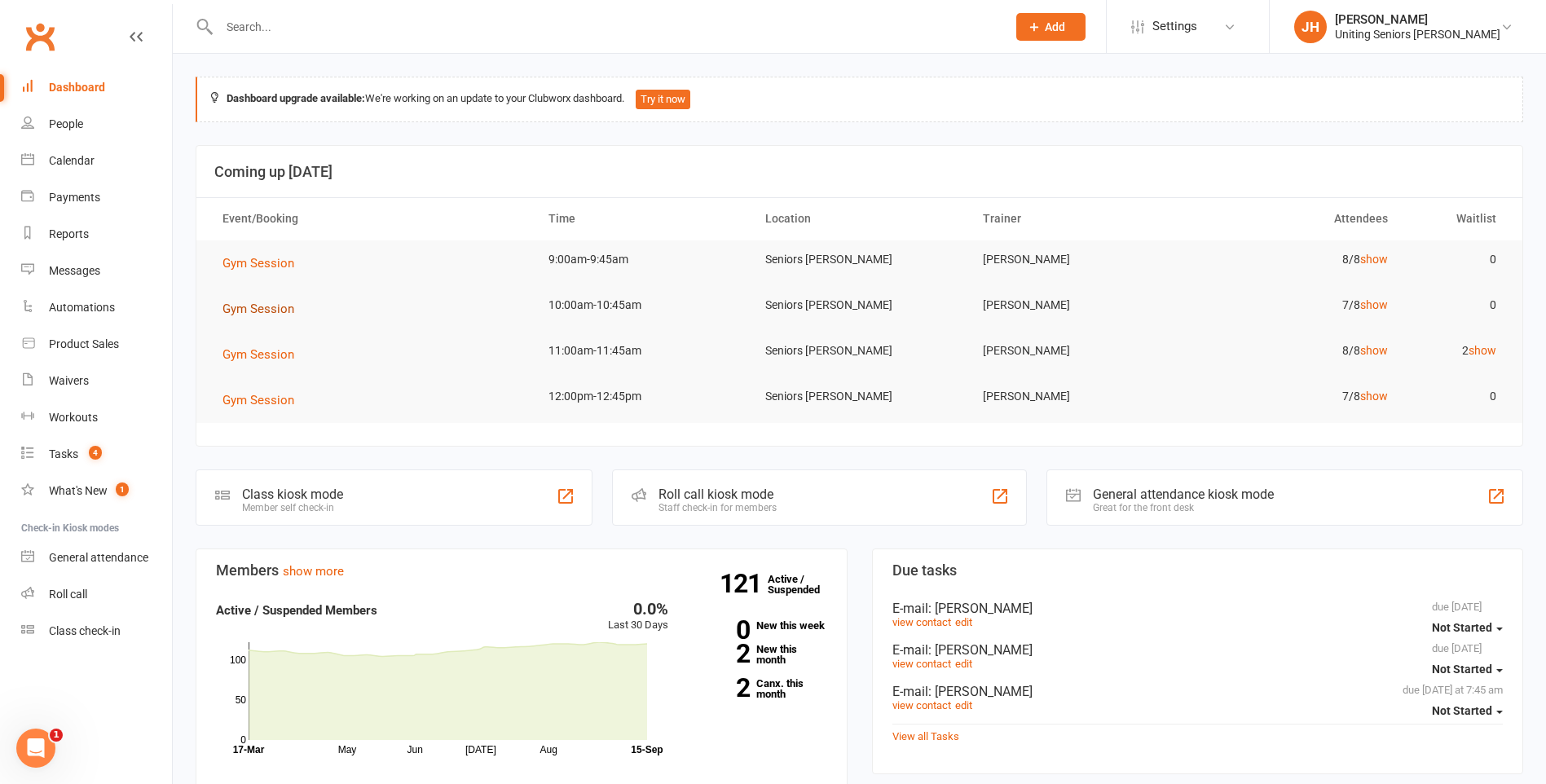
click at [255, 305] on span "Gym Session" at bounding box center [258, 308] width 72 height 15
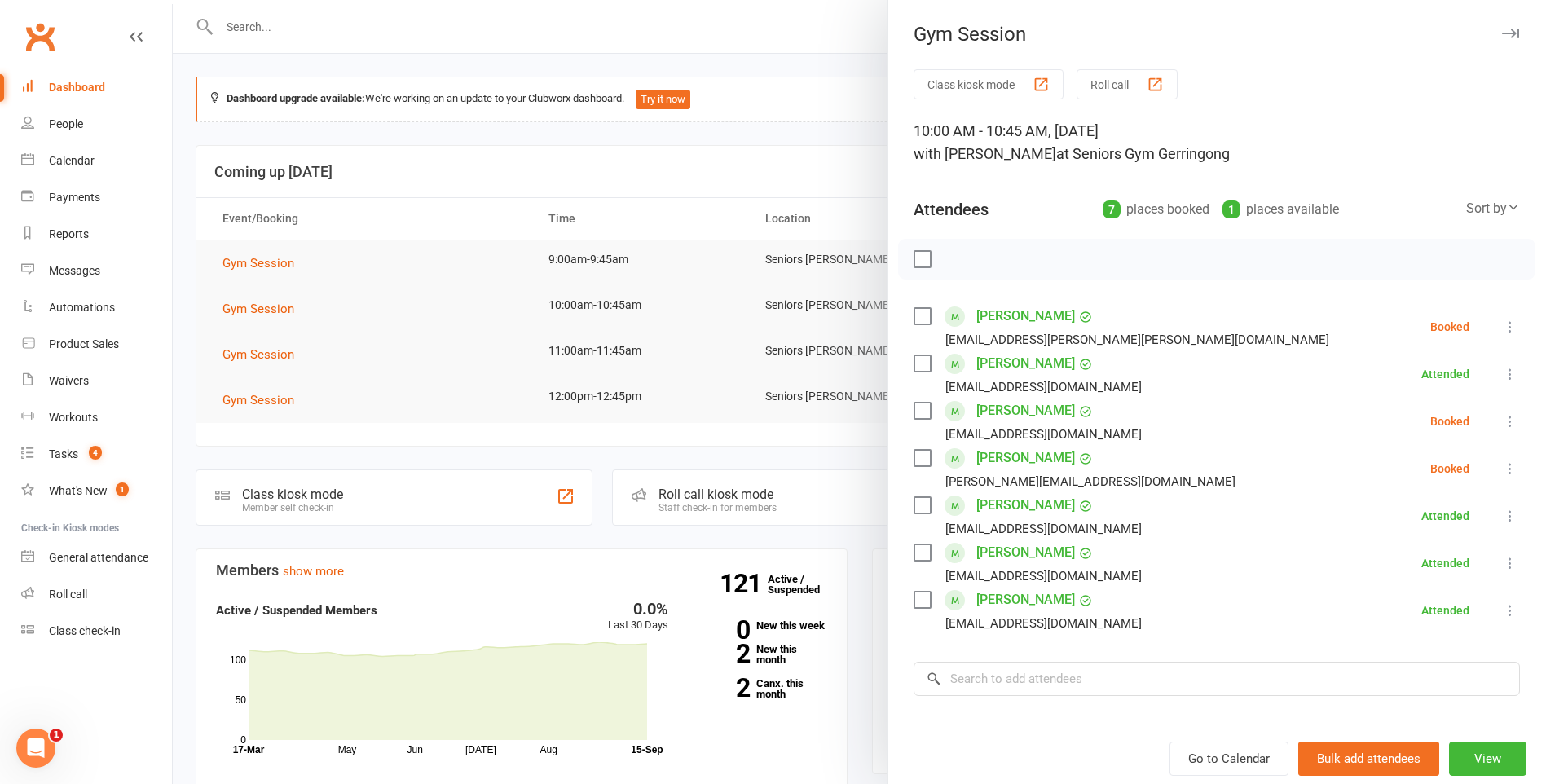
click at [1502, 324] on icon at bounding box center [1510, 327] width 16 height 16
click at [1438, 418] on link "Check in" at bounding box center [1431, 424] width 175 height 33
click at [1502, 424] on icon at bounding box center [1510, 420] width 16 height 16
click at [1438, 523] on link "Check in" at bounding box center [1431, 519] width 175 height 33
click at [1502, 474] on icon at bounding box center [1510, 468] width 16 height 16
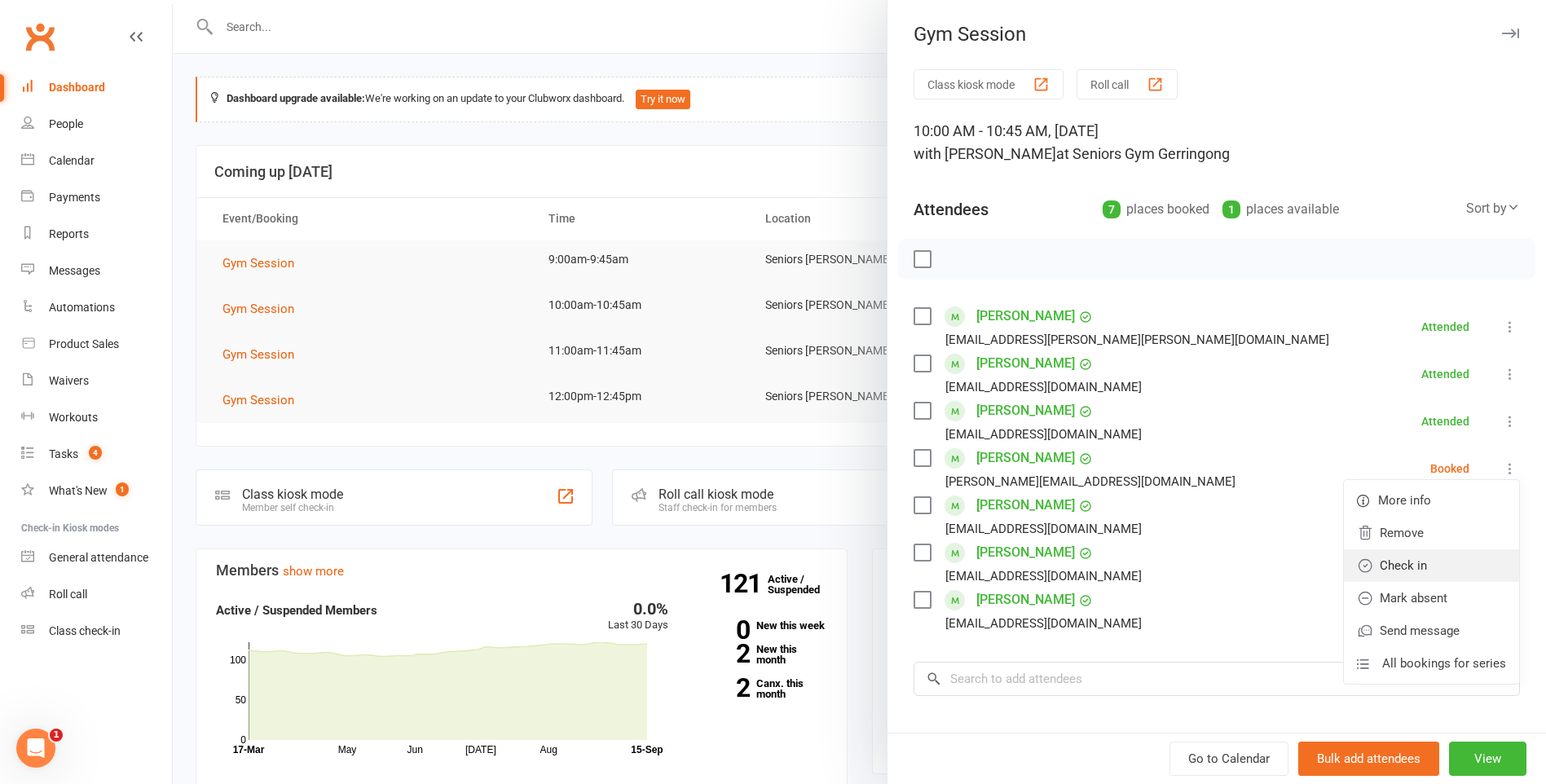
click at [1466, 557] on link "Check in" at bounding box center [1431, 565] width 175 height 33
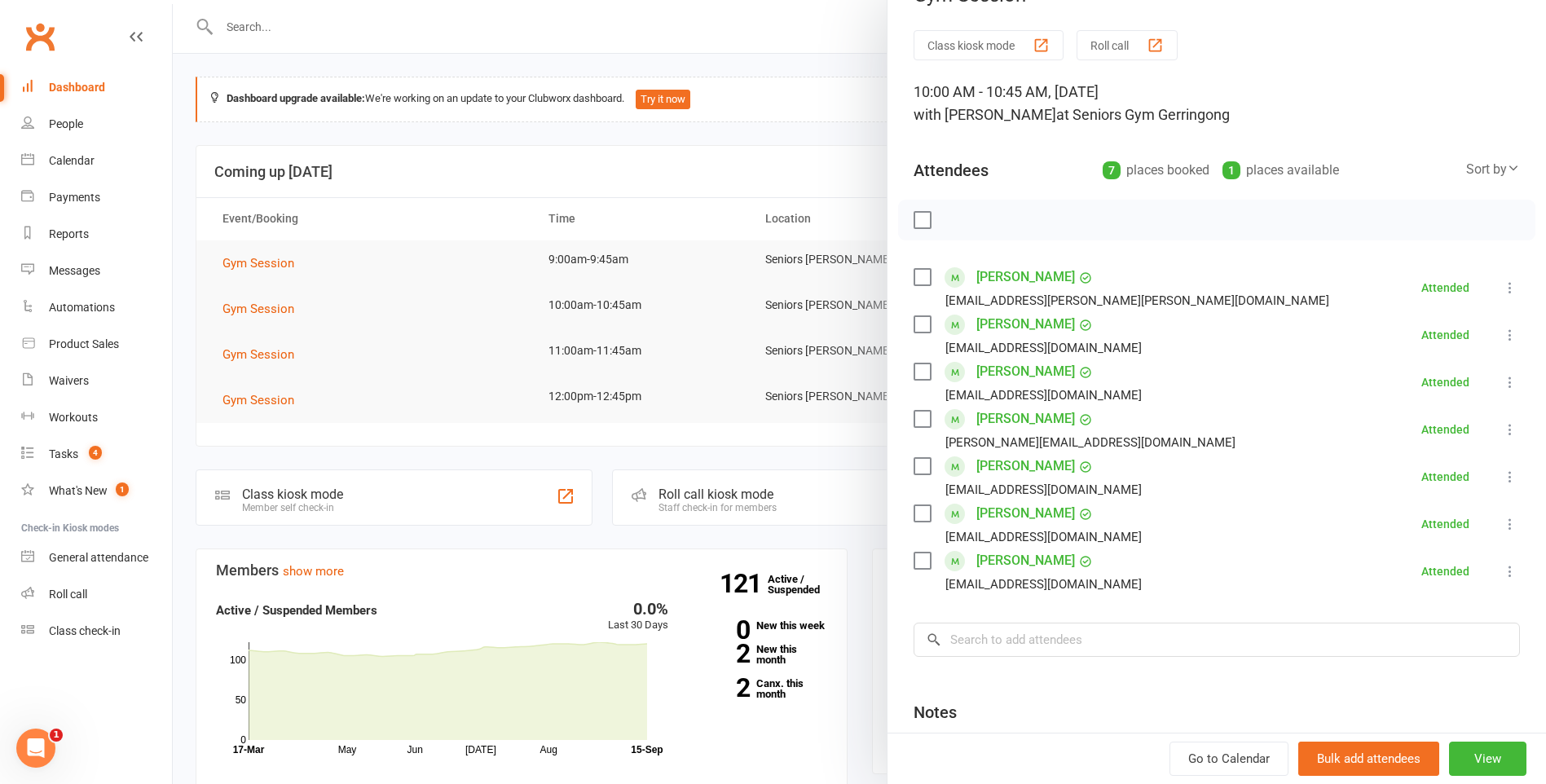
scroll to position [0, 0]
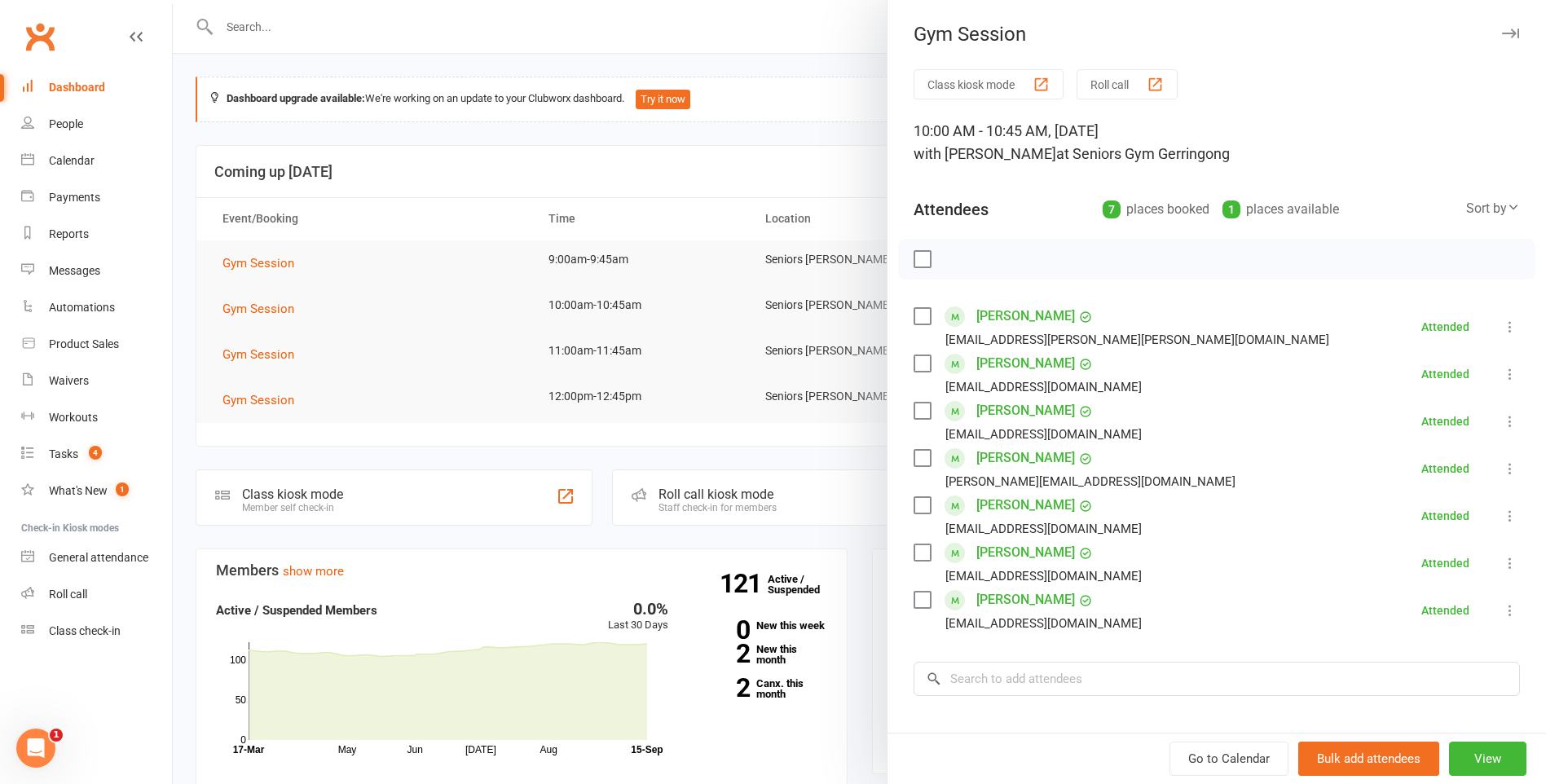
click at [854, 416] on div at bounding box center [859, 392] width 1374 height 784
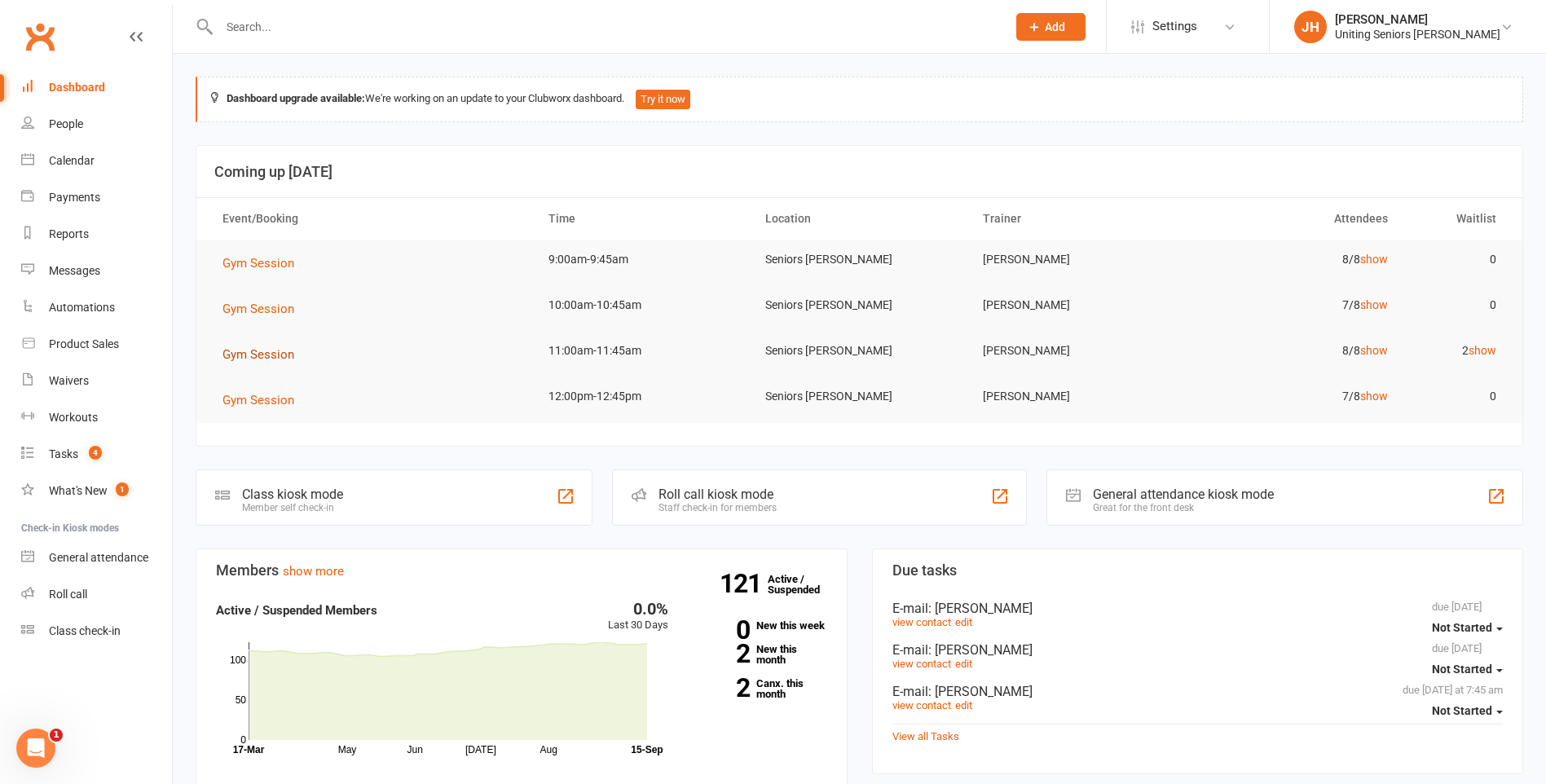
click at [264, 358] on span "Gym Session" at bounding box center [258, 354] width 72 height 15
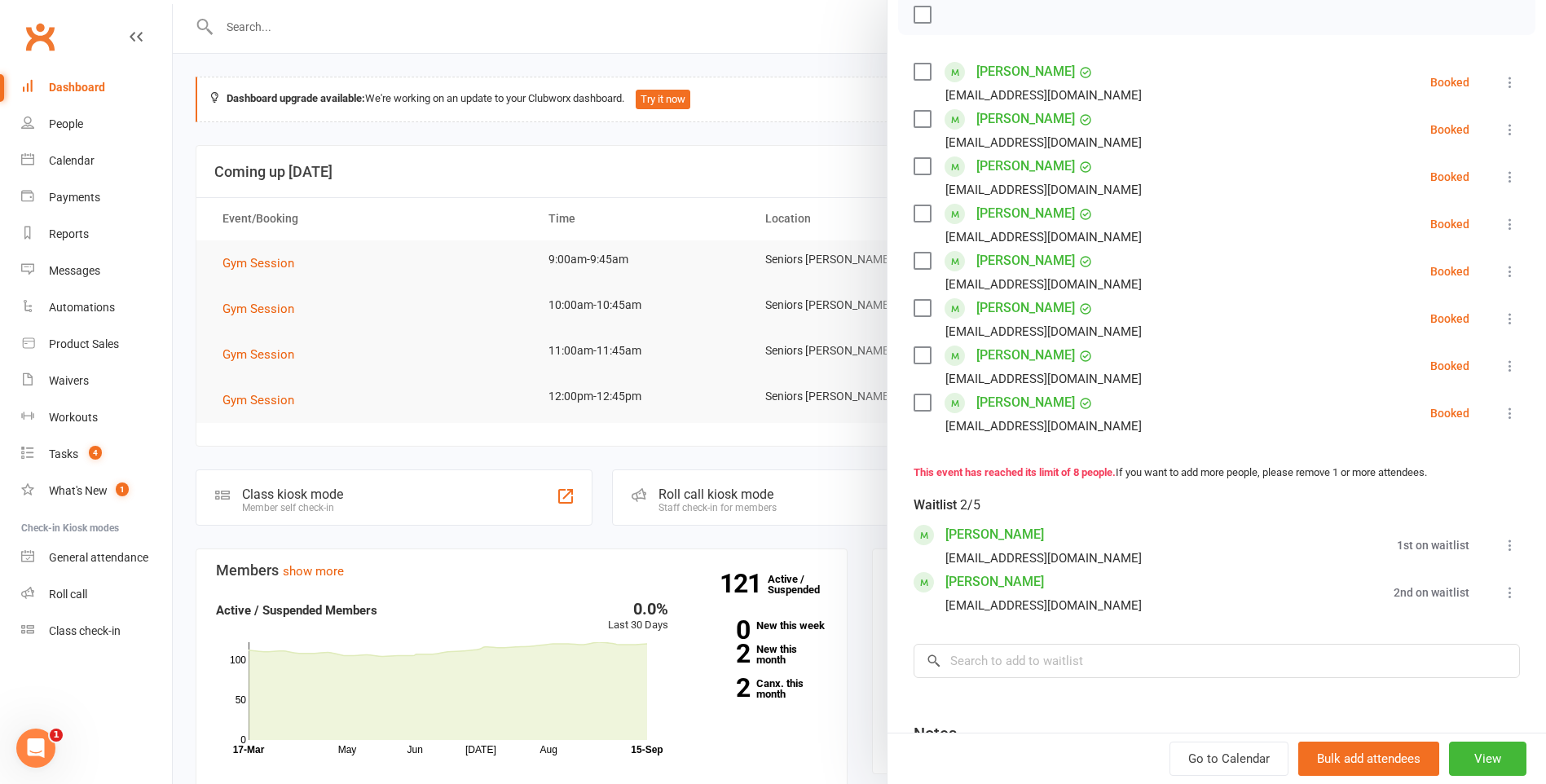
scroll to position [163, 0]
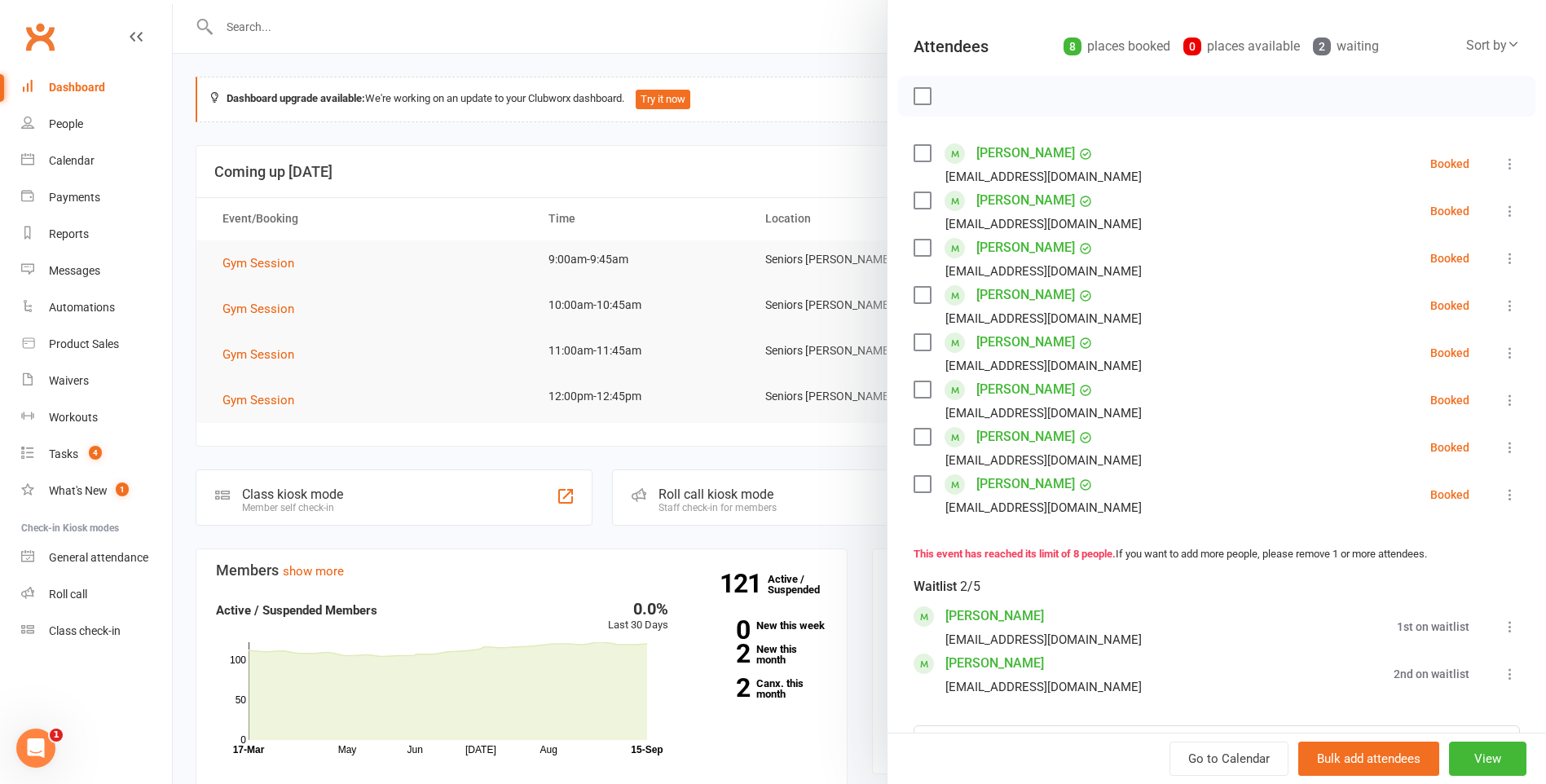
click at [694, 353] on div at bounding box center [859, 392] width 1374 height 784
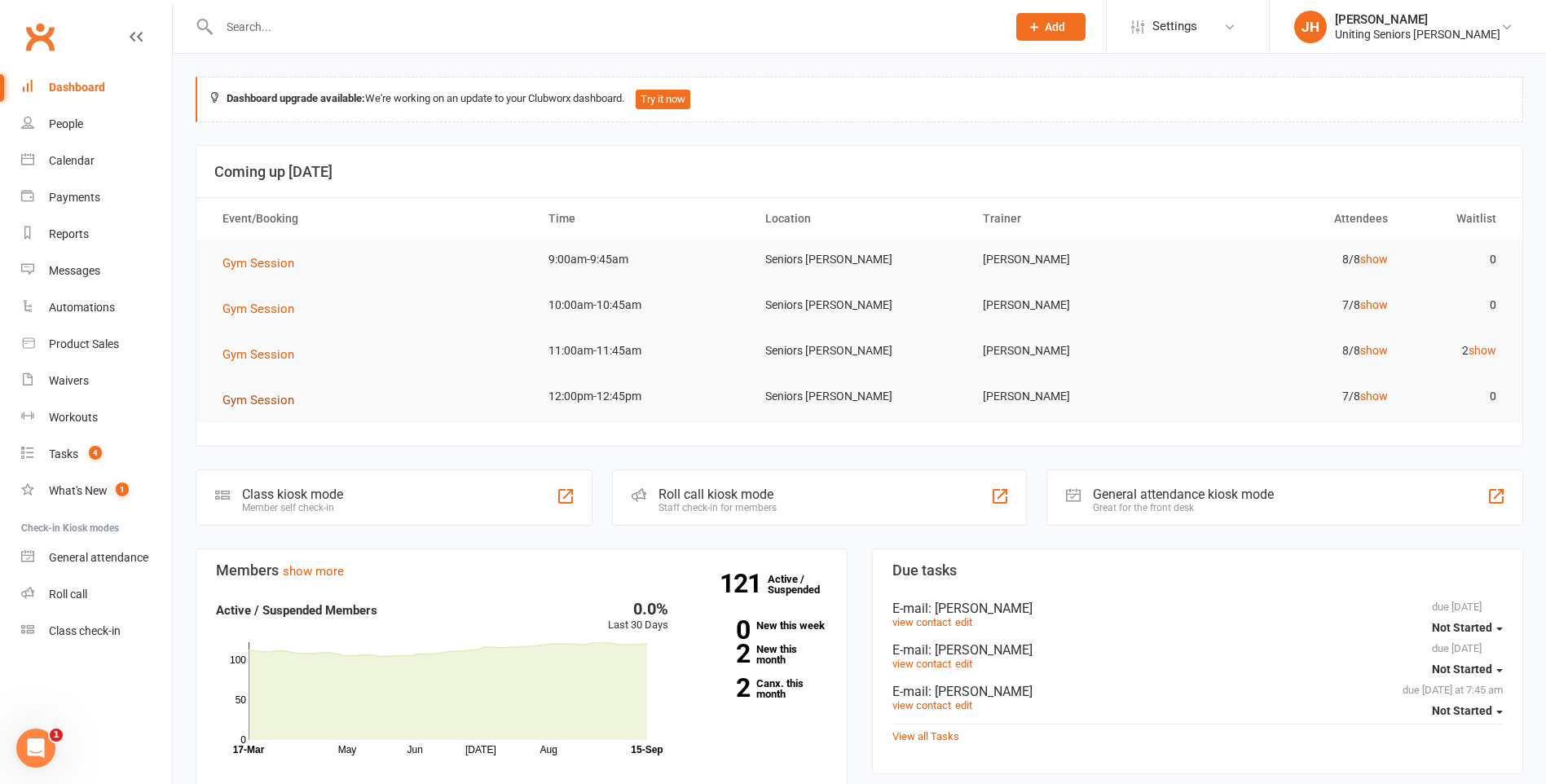
click at [247, 405] on span "Gym Session" at bounding box center [258, 400] width 72 height 15
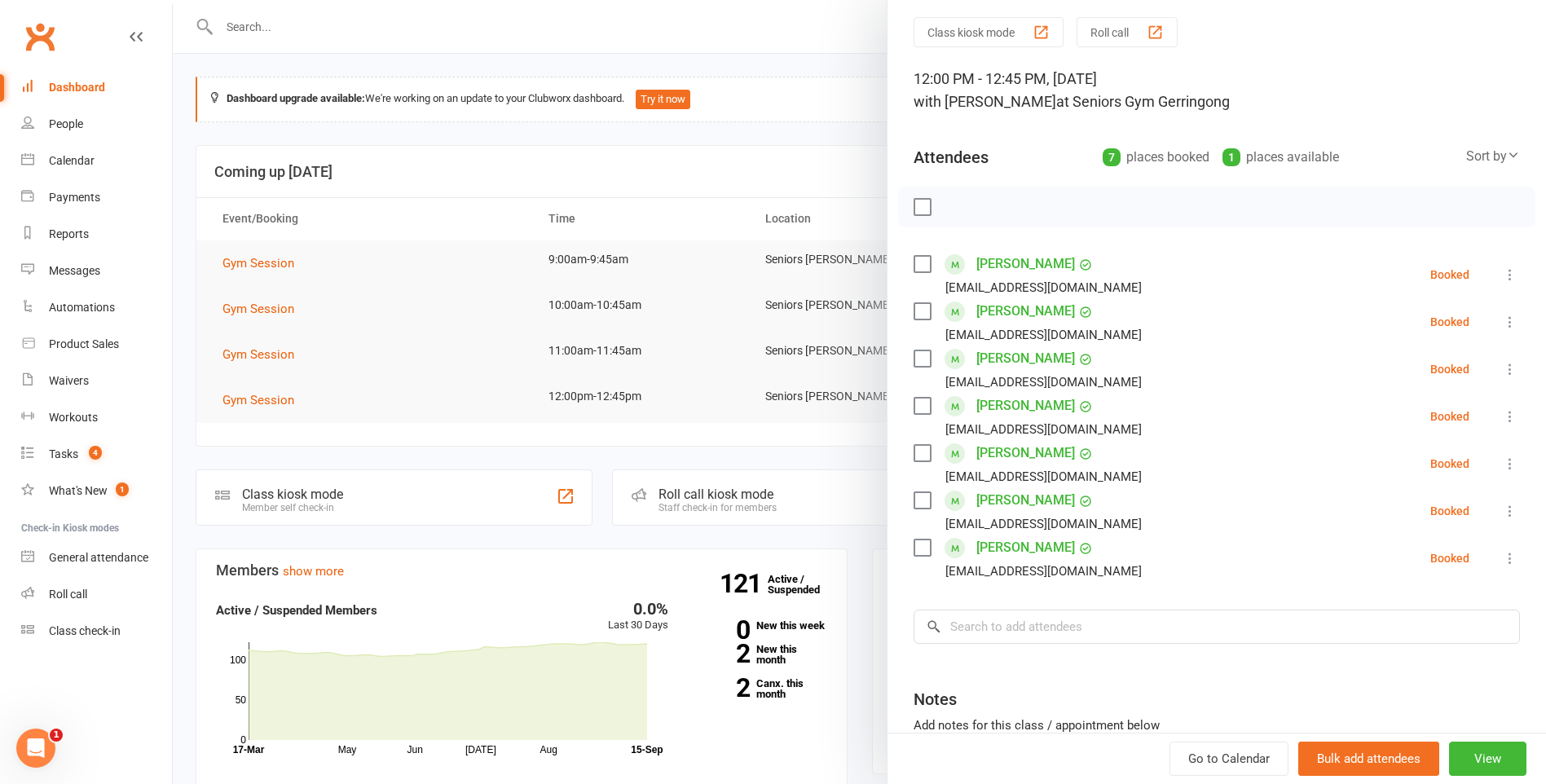
scroll to position [82, 0]
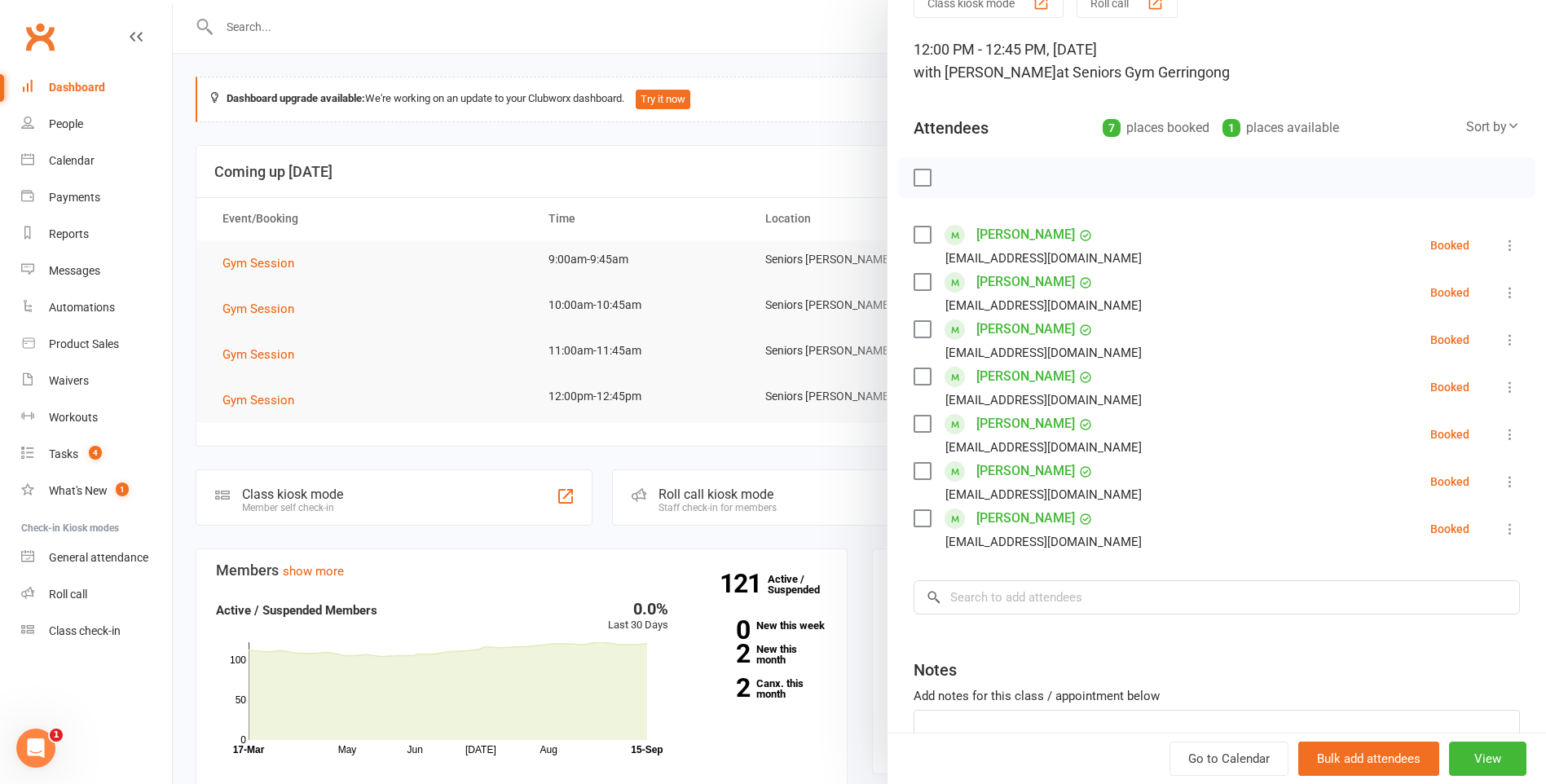
click at [627, 316] on div at bounding box center [859, 392] width 1374 height 784
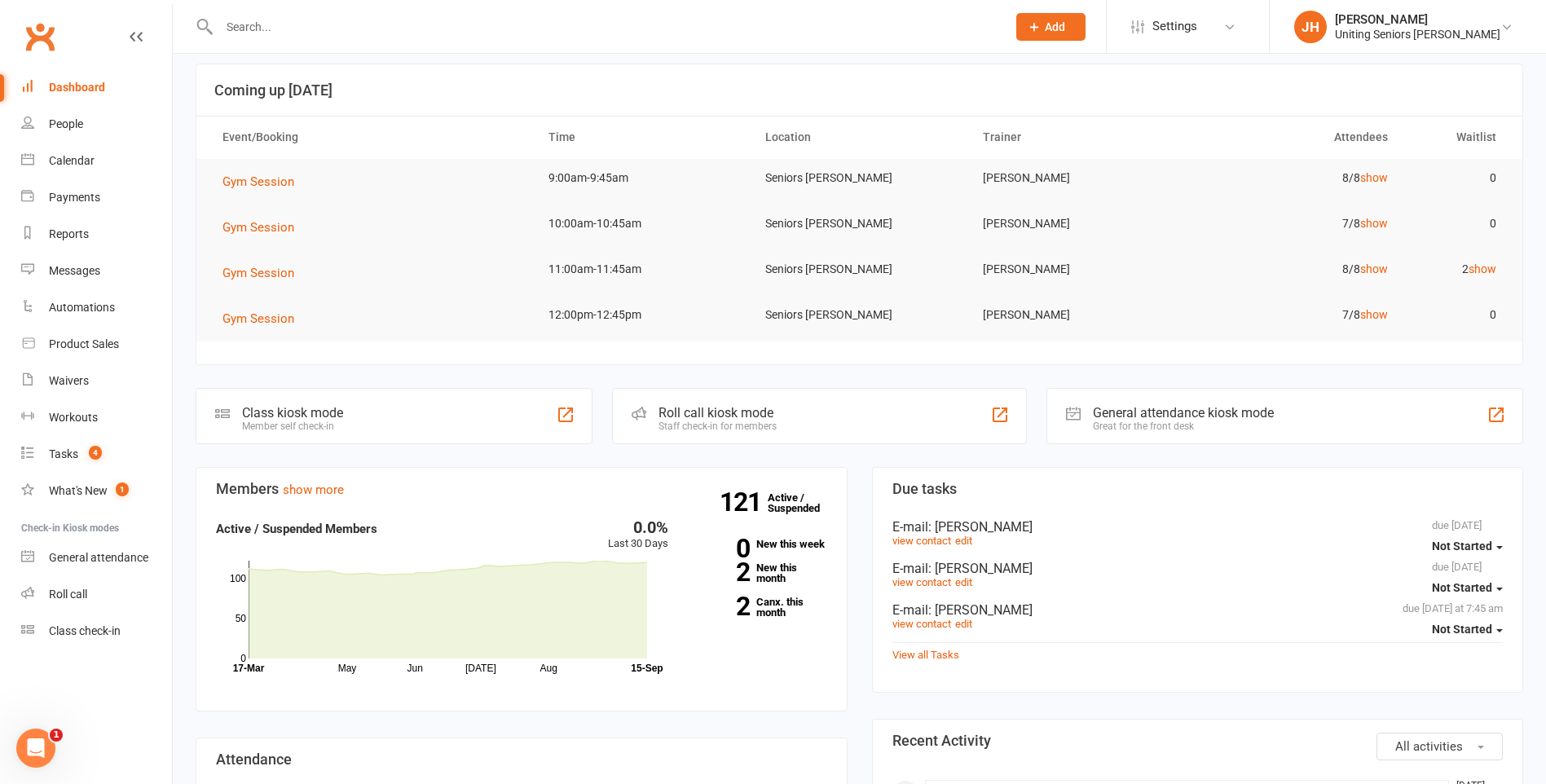
scroll to position [0, 0]
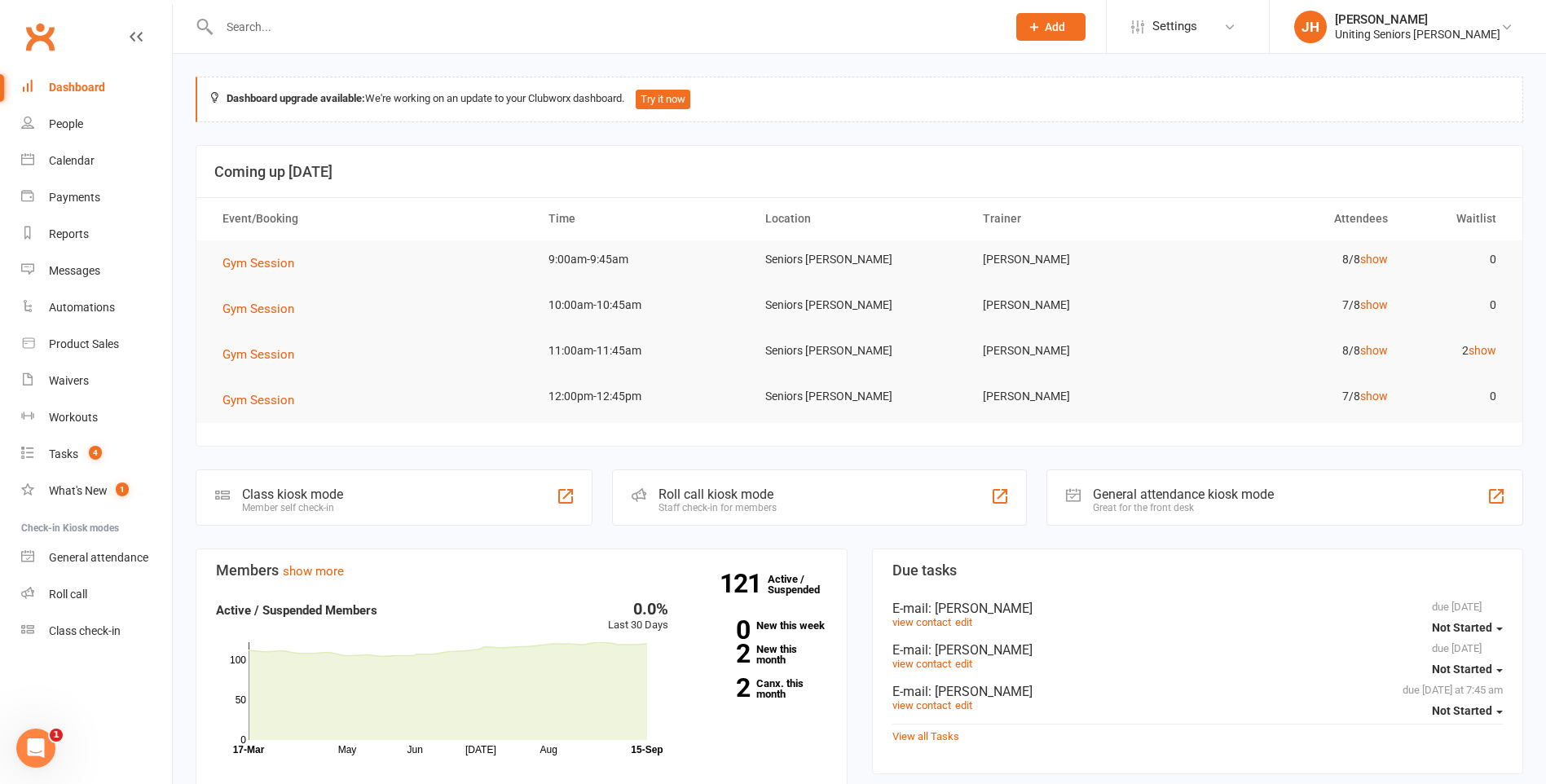
click at [278, 35] on input "text" at bounding box center [605, 27] width 781 height 22
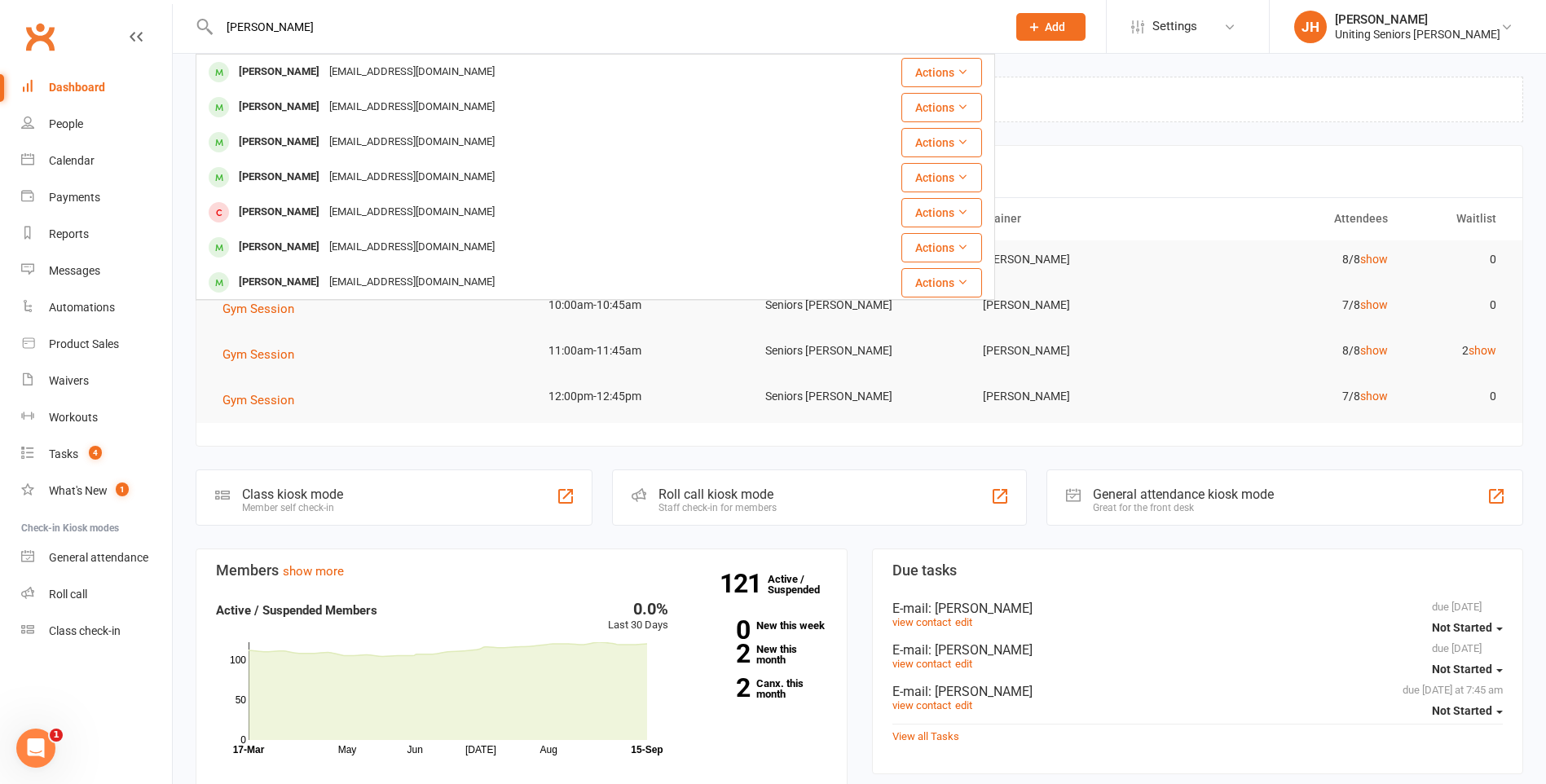
type input "[PERSON_NAME]"
click at [324, 66] on div "[EMAIL_ADDRESS][DOMAIN_NAME]" at bounding box center [411, 72] width 175 height 23
